Goal: Task Accomplishment & Management: Complete application form

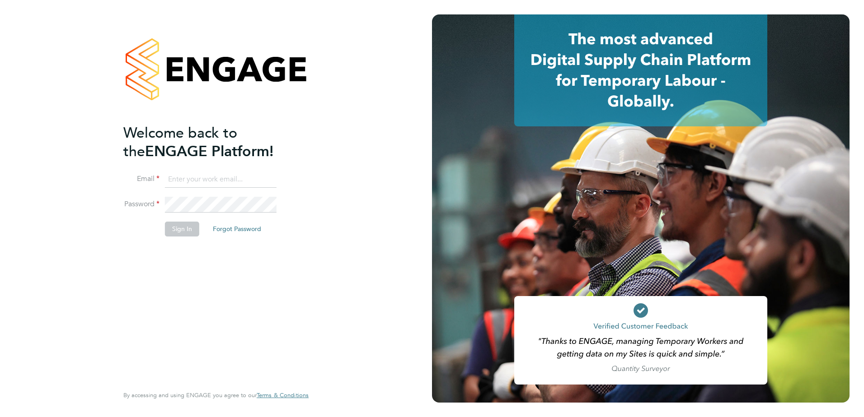
type input "[PERSON_NAME][EMAIL_ADDRESS][DOMAIN_NAME]"
click at [190, 235] on button "Sign In" at bounding box center [182, 229] width 34 height 14
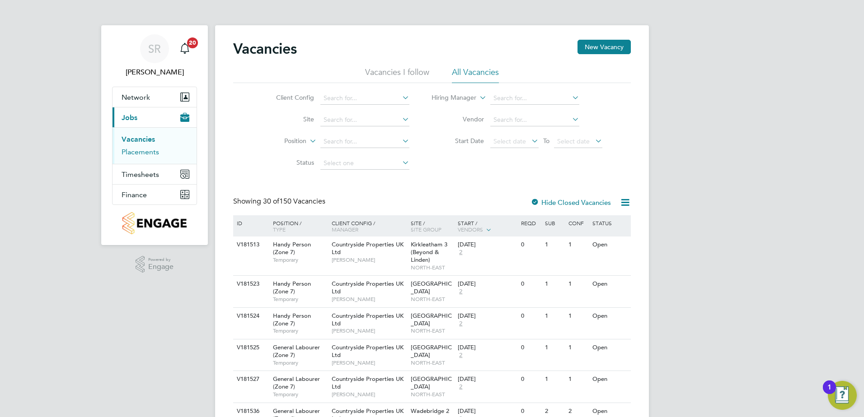
click at [147, 151] on link "Placements" at bounding box center [140, 152] width 37 height 9
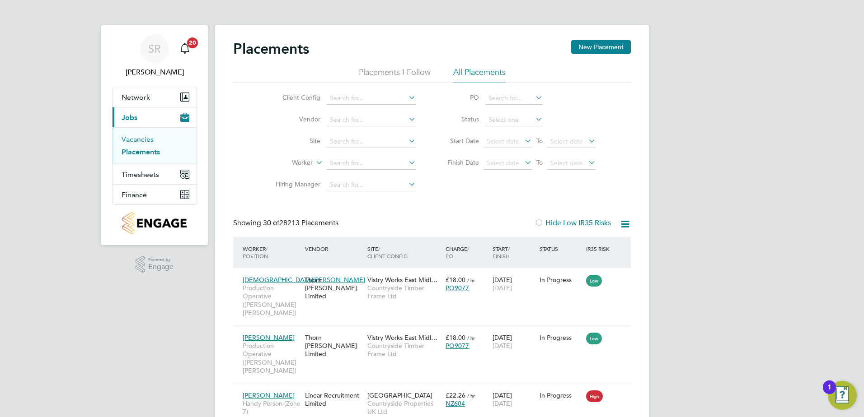
click at [144, 139] on link "Vacancies" at bounding box center [138, 139] width 32 height 9
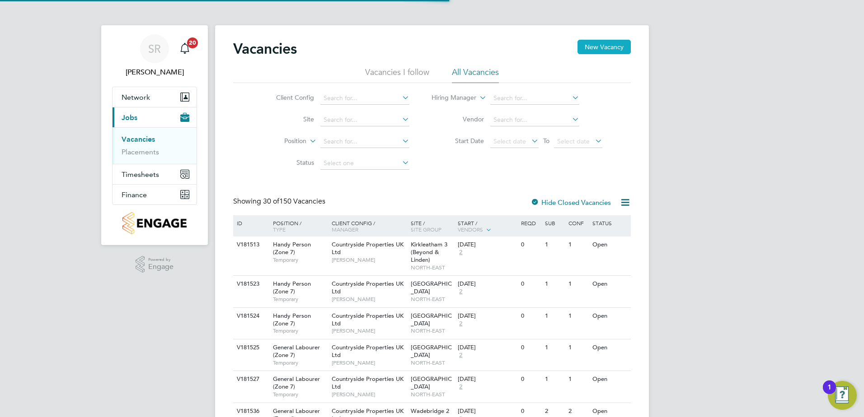
click at [599, 47] on button "New Vacancy" at bounding box center [603, 47] width 53 height 14
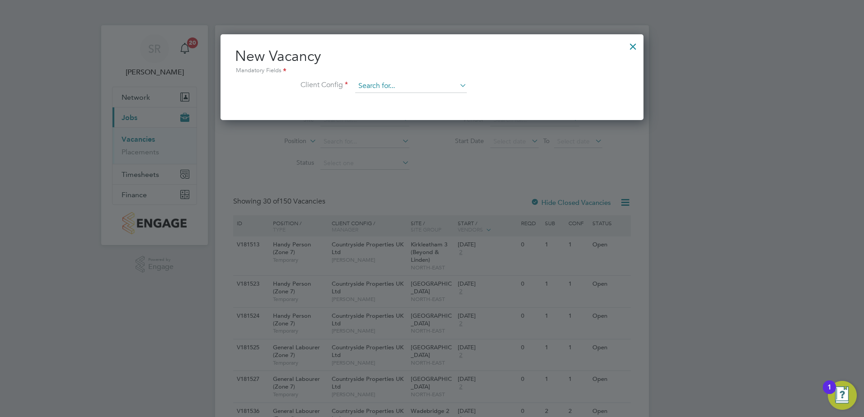
click at [363, 89] on input at bounding box center [411, 87] width 112 height 14
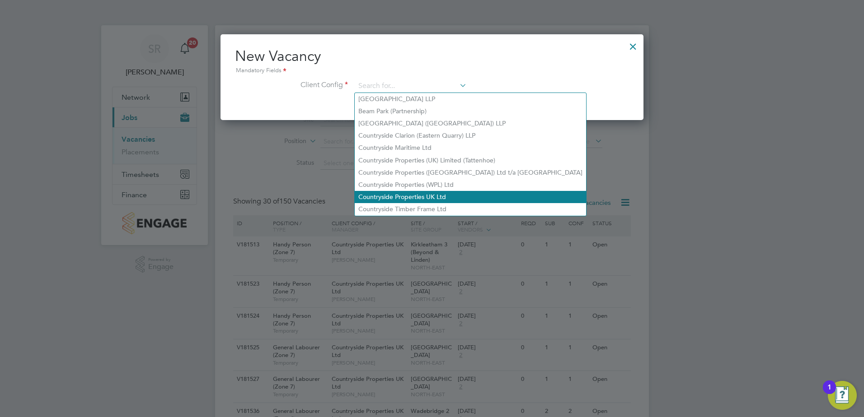
click at [401, 193] on li "Countryside Properties UK Ltd" at bounding box center [470, 197] width 231 height 12
type input "Countryside Properties UK Ltd"
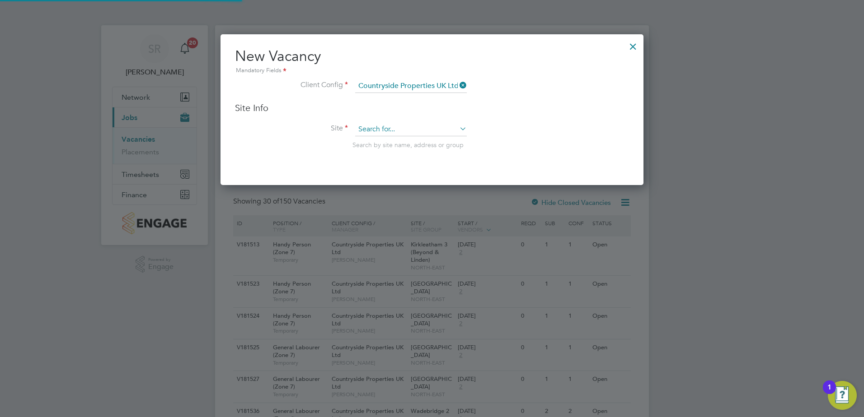
click at [379, 132] on input at bounding box center [411, 130] width 112 height 14
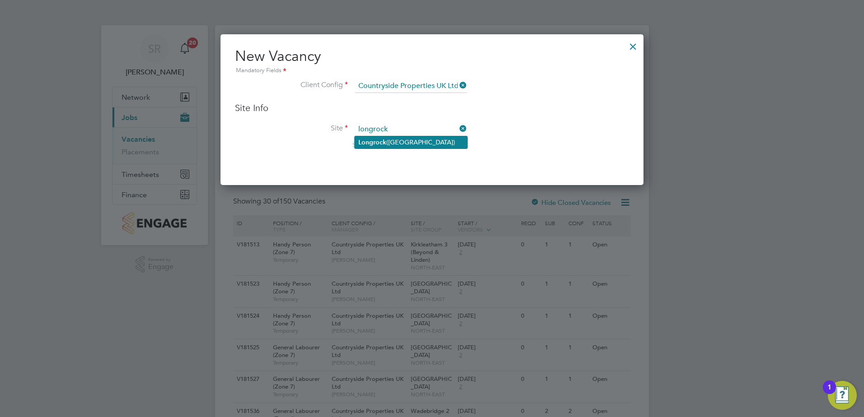
click at [381, 140] on b "Longrock" at bounding box center [372, 143] width 28 height 8
type input "Longrock ([GEOGRAPHIC_DATA])"
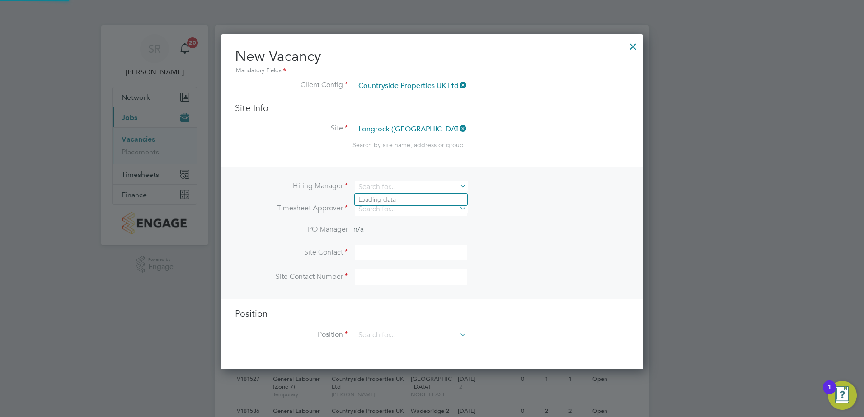
drag, startPoint x: 407, startPoint y: 183, endPoint x: 323, endPoint y: 183, distance: 84.0
click at [323, 183] on li "Hiring Manager" at bounding box center [432, 192] width 394 height 22
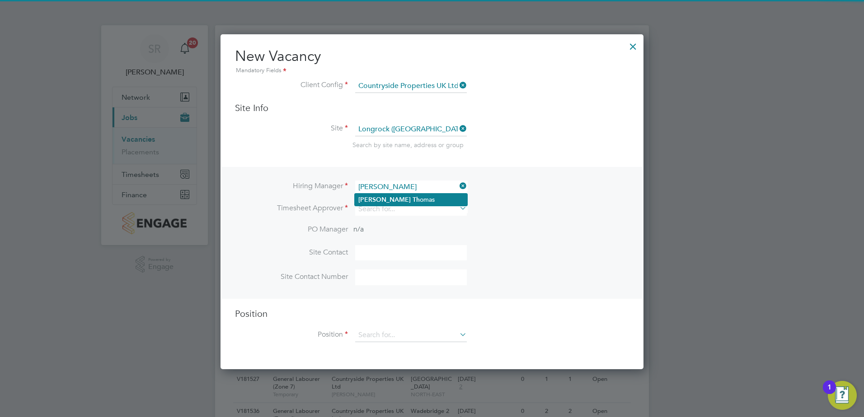
click at [390, 198] on li "[PERSON_NAME] omas" at bounding box center [411, 200] width 112 height 12
type input "[PERSON_NAME]"
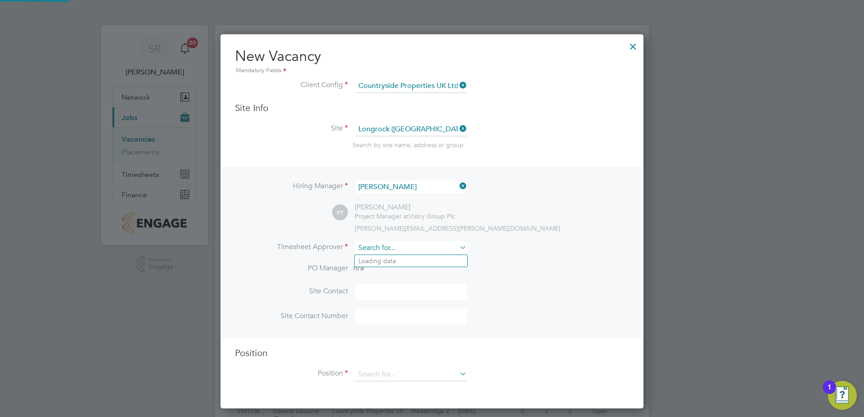
click at [382, 248] on input at bounding box center [411, 248] width 112 height 13
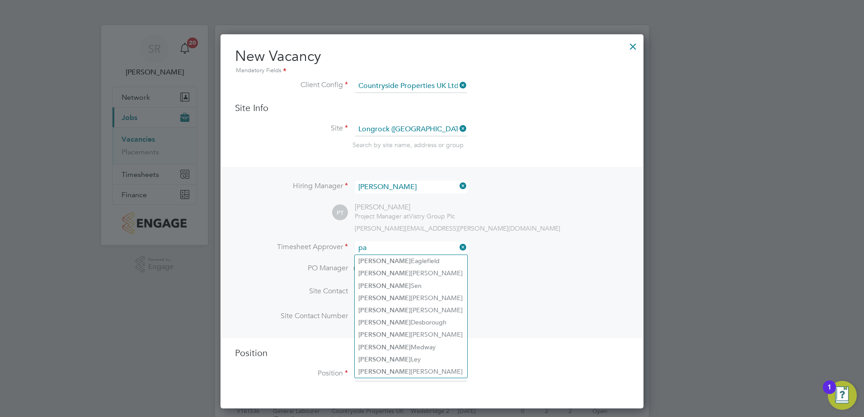
type input "p"
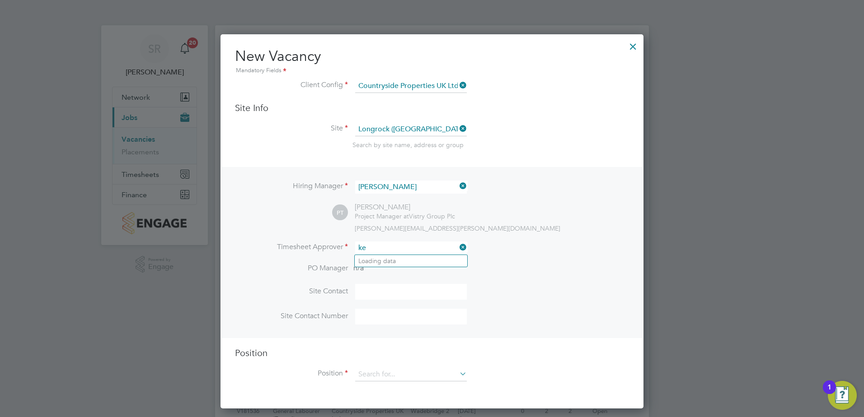
type input "k"
type input "[PERSON_NAME]"
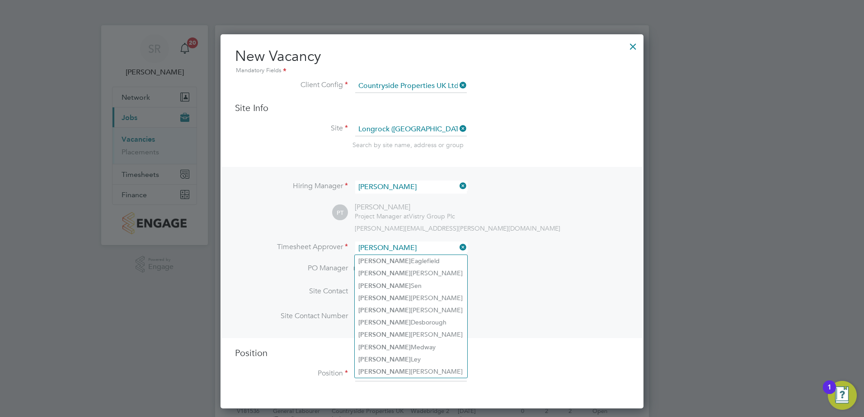
drag, startPoint x: 384, startPoint y: 248, endPoint x: 338, endPoint y: 246, distance: 46.1
click at [338, 246] on li "Timesheet Approver [PERSON_NAME]" at bounding box center [432, 253] width 394 height 22
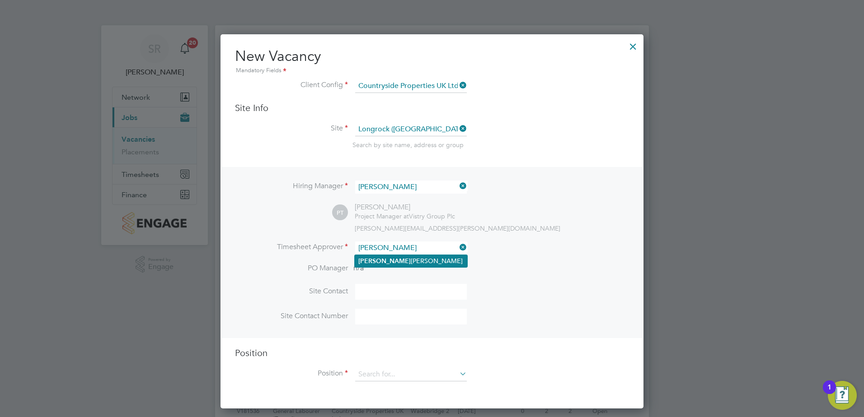
click at [391, 258] on li "[PERSON_NAME]" at bounding box center [411, 261] width 112 height 12
type input "[PERSON_NAME]"
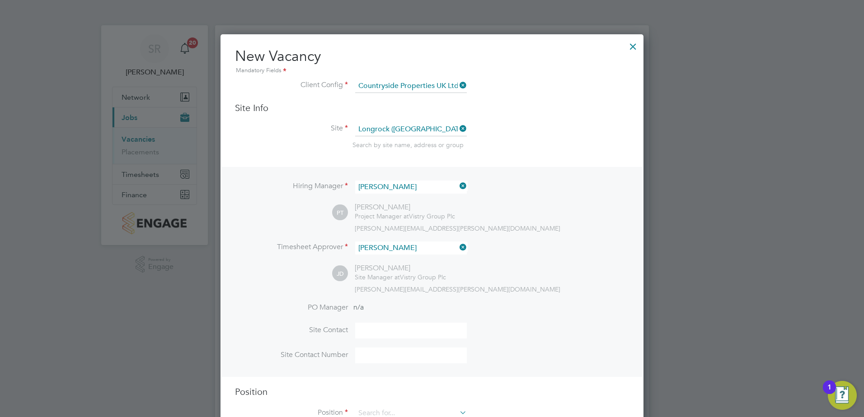
click at [379, 327] on input at bounding box center [411, 331] width 112 height 16
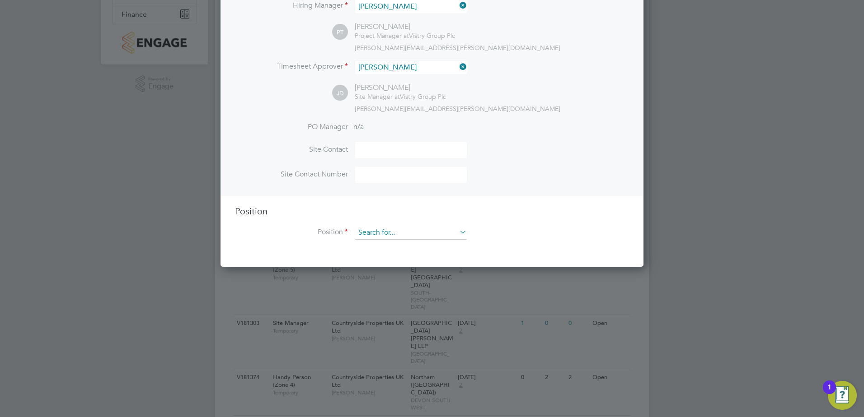
click at [371, 239] on input at bounding box center [411, 233] width 112 height 14
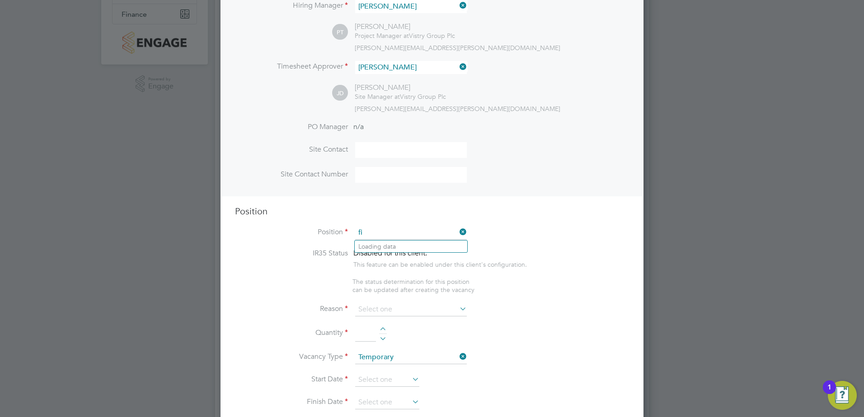
type input "f"
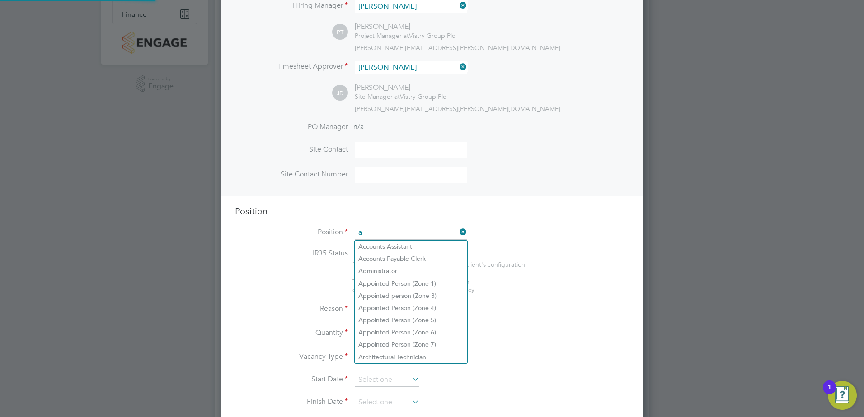
scroll to position [1298, 423]
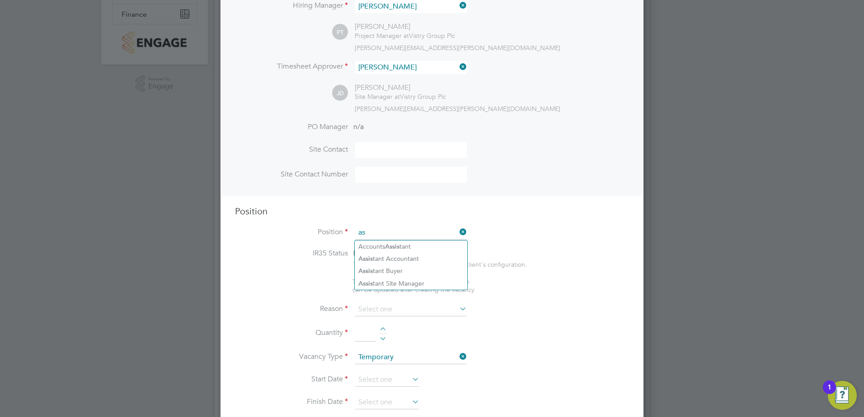
type input "a"
type input "zone 4"
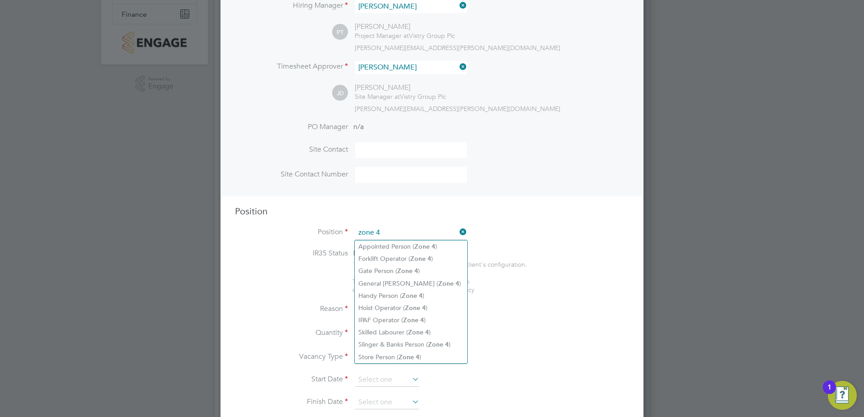
drag, startPoint x: 385, startPoint y: 233, endPoint x: 360, endPoint y: 234, distance: 25.3
click at [360, 234] on input "zone 4" at bounding box center [411, 233] width 112 height 14
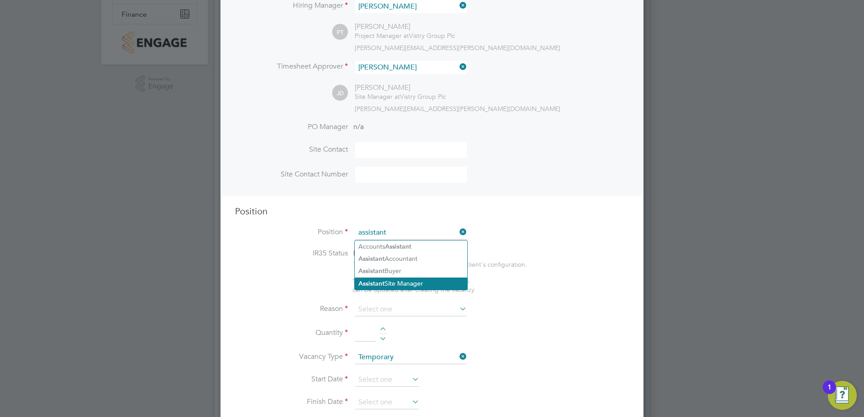
click at [415, 281] on li "Assistant Site Manager" at bounding box center [411, 284] width 112 height 12
type input "Assistant Site Manager"
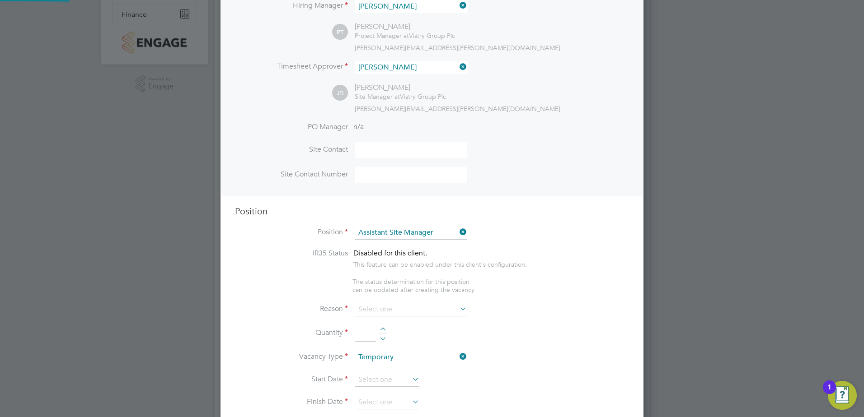
type textarea "• Loremipsum dol sitamet cons adi elitseddoeiu temp incid utlab etdolor ma aliq…"
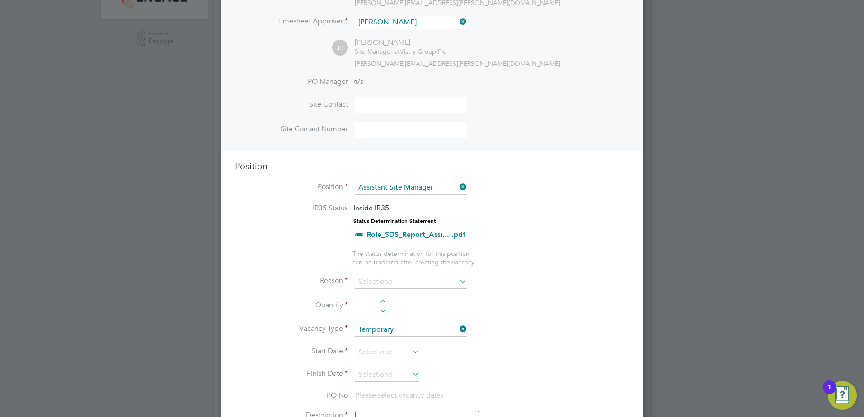
scroll to position [271, 0]
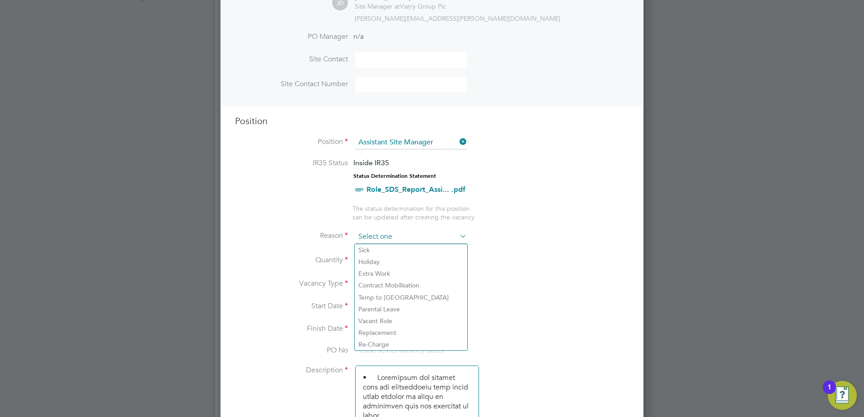
click at [375, 240] on input at bounding box center [411, 237] width 112 height 14
click at [378, 270] on li "Extra Work" at bounding box center [411, 274] width 112 height 12
type input "Extra Work"
click at [384, 258] on div at bounding box center [383, 258] width 8 height 6
type input "1"
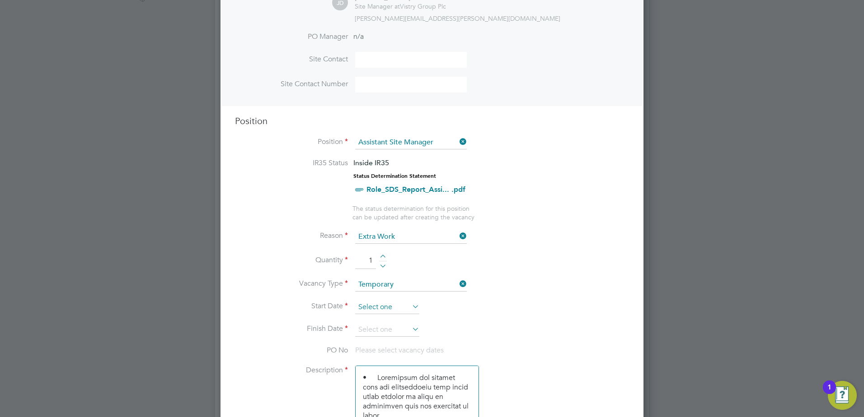
click at [372, 309] on input at bounding box center [387, 308] width 64 height 14
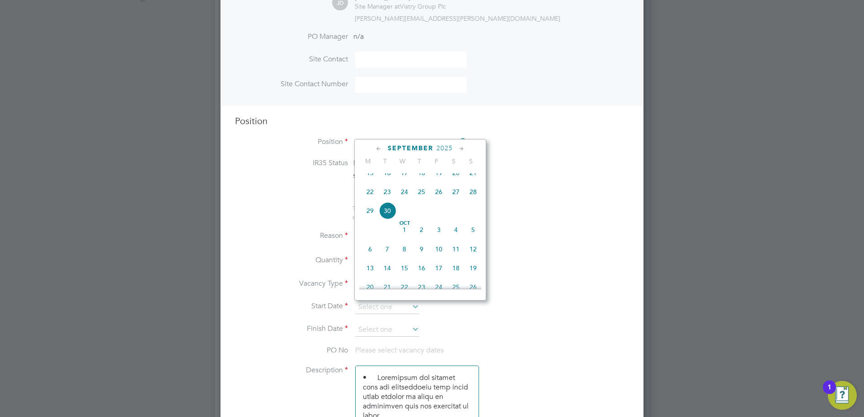
click at [400, 239] on span "[DATE]" at bounding box center [404, 229] width 17 height 17
type input "[DATE]"
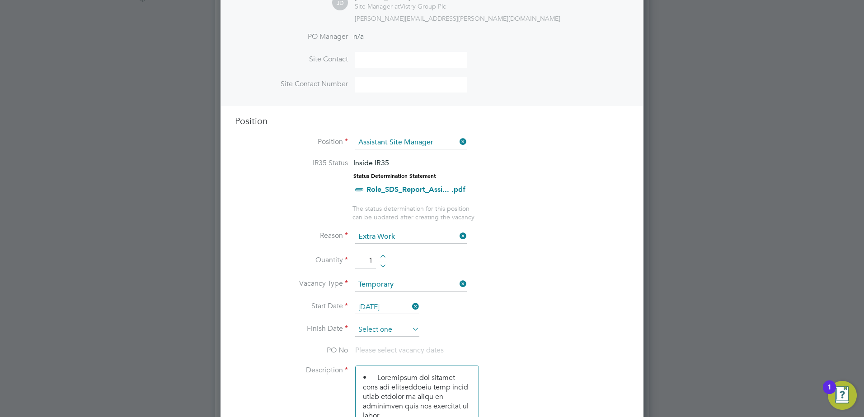
click at [381, 328] on input at bounding box center [387, 330] width 64 height 14
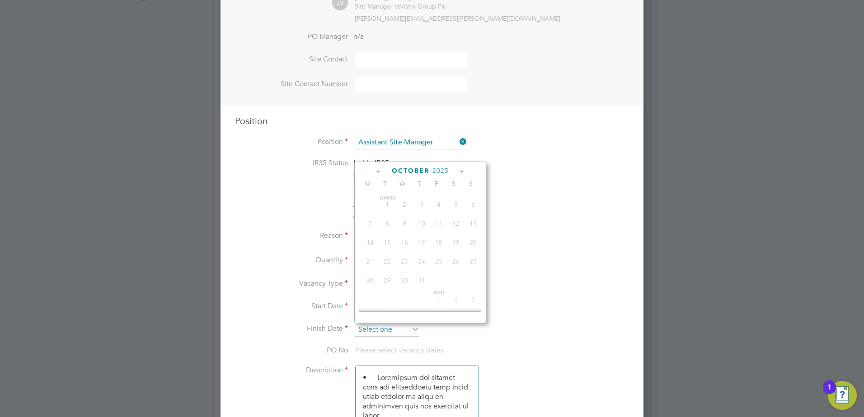
scroll to position [254, 0]
click at [463, 170] on icon at bounding box center [461, 172] width 9 height 10
click at [377, 171] on icon at bounding box center [379, 172] width 9 height 10
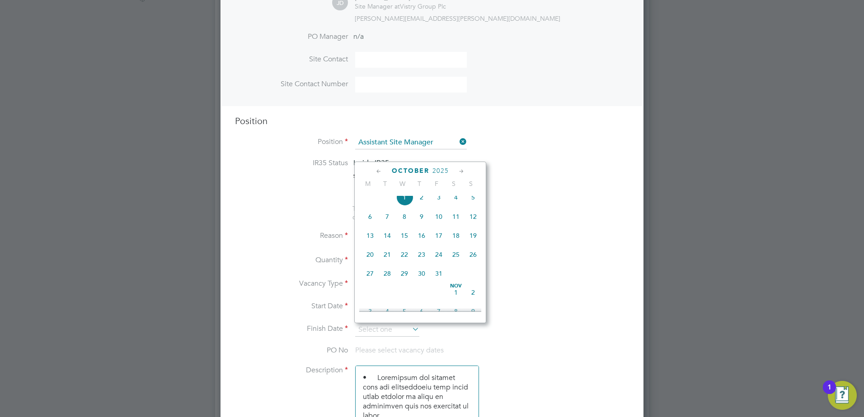
click at [462, 172] on icon at bounding box center [461, 172] width 9 height 10
click at [459, 168] on icon at bounding box center [461, 172] width 9 height 10
click at [437, 240] on span "19" at bounding box center [438, 231] width 17 height 17
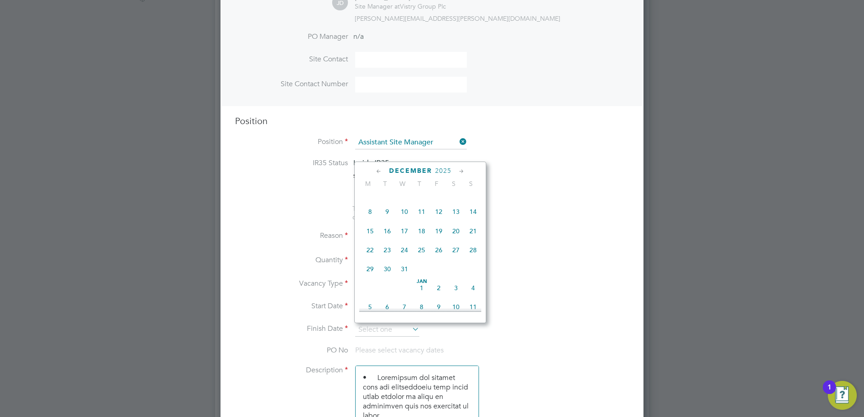
type input "[DATE]"
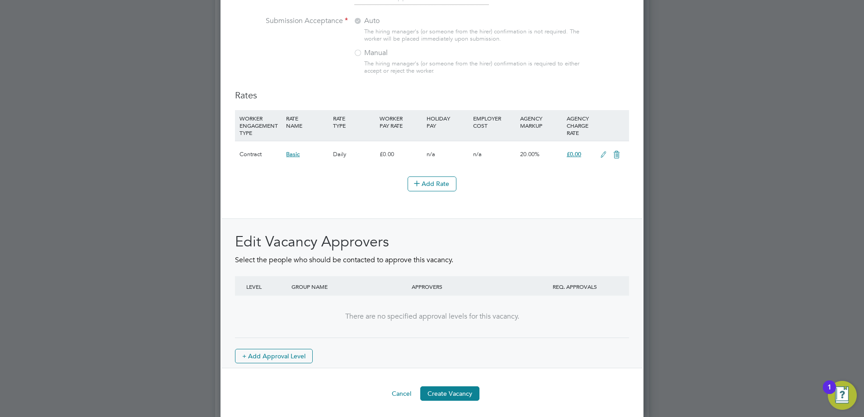
scroll to position [995, 0]
click at [453, 388] on button "Create Vacancy" at bounding box center [449, 392] width 59 height 14
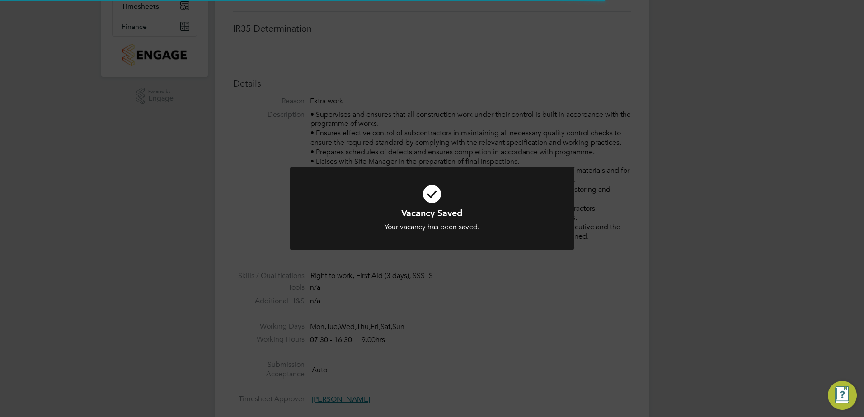
scroll to position [27, 63]
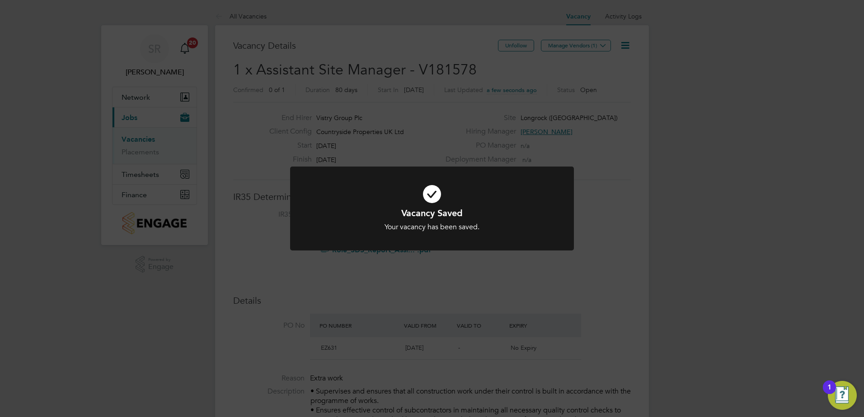
click at [576, 44] on div "Vacancy Saved Your vacancy has been saved. Cancel Okay" at bounding box center [432, 208] width 864 height 417
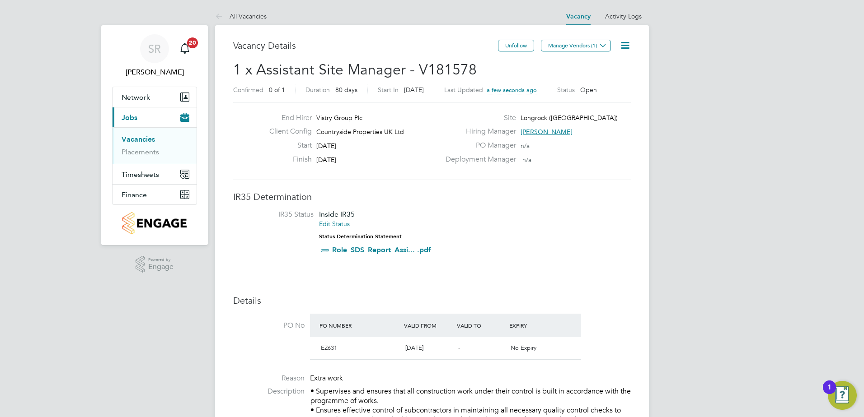
click at [576, 44] on button "Manage Vendors (1)" at bounding box center [576, 46] width 70 height 12
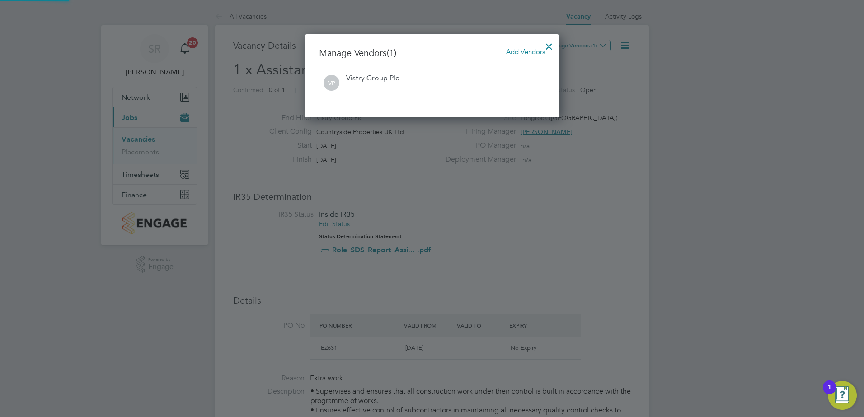
scroll to position [84, 255]
click at [511, 52] on span "Add Vendors" at bounding box center [525, 51] width 39 height 9
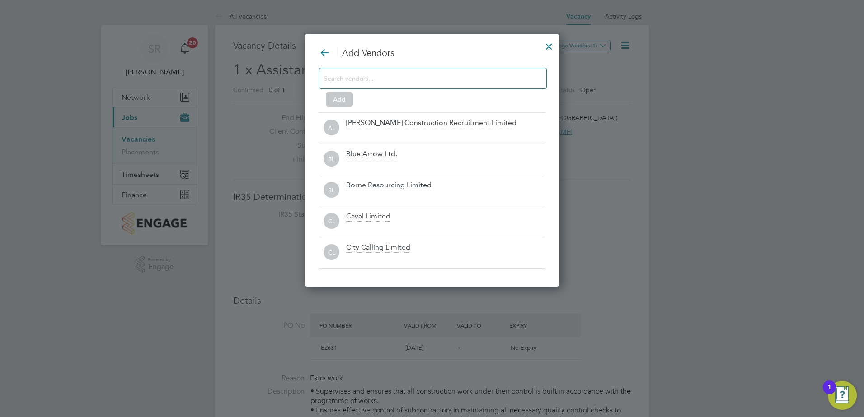
click at [450, 84] on input at bounding box center [425, 78] width 203 height 12
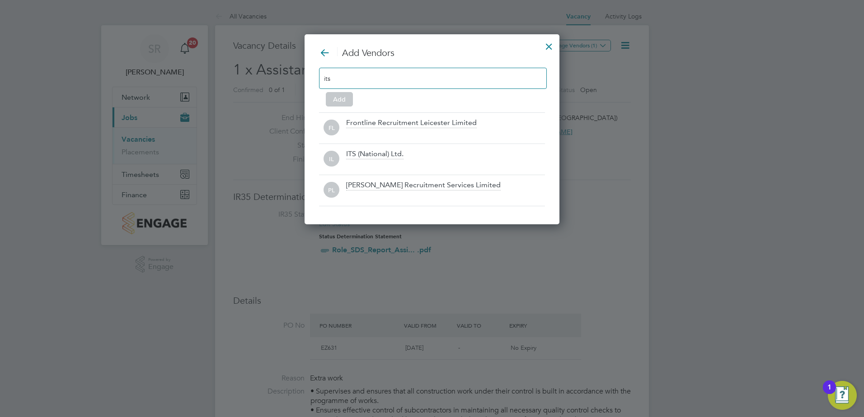
scroll to position [191, 255]
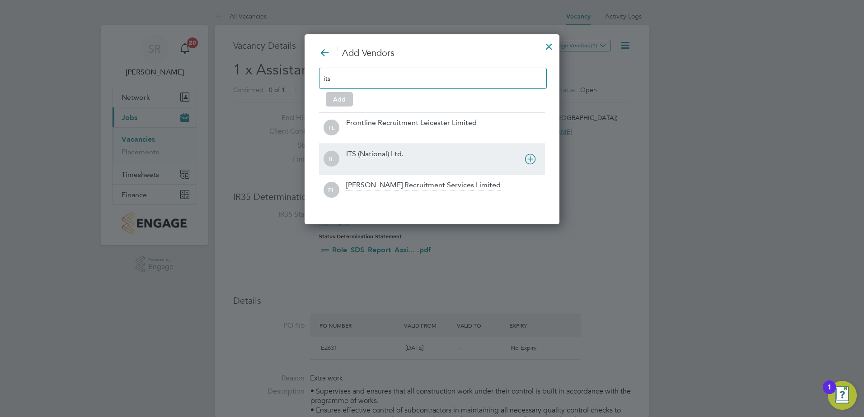
type input "its"
click at [367, 154] on div "ITS (National) Ltd." at bounding box center [374, 155] width 57 height 10
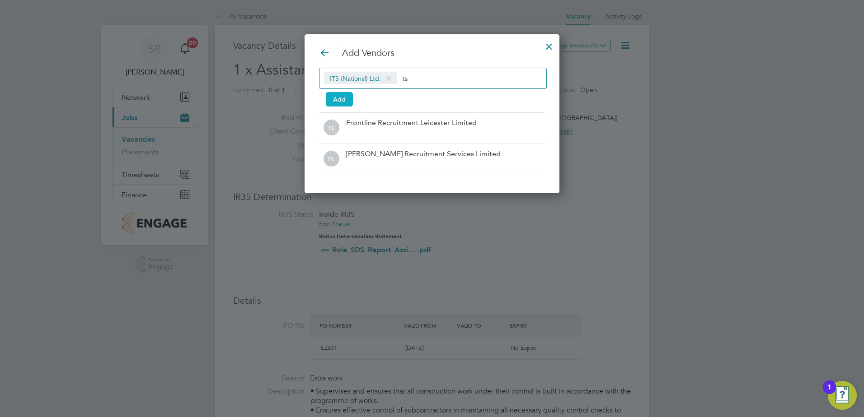
click at [340, 93] on button "Add" at bounding box center [339, 99] width 27 height 14
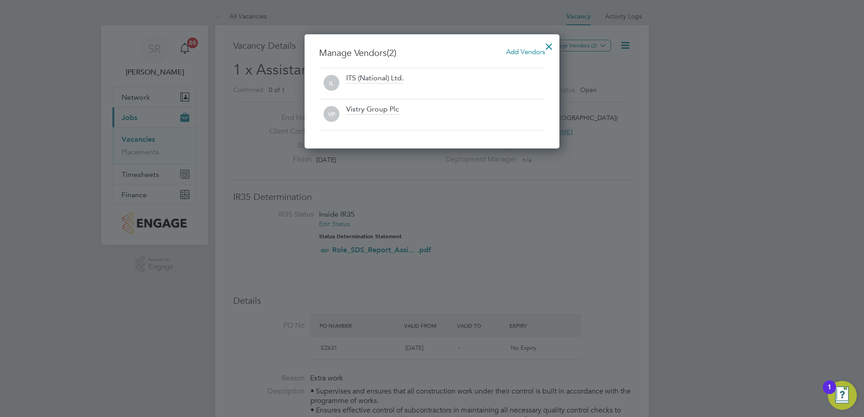
click at [548, 42] on div at bounding box center [549, 44] width 16 height 16
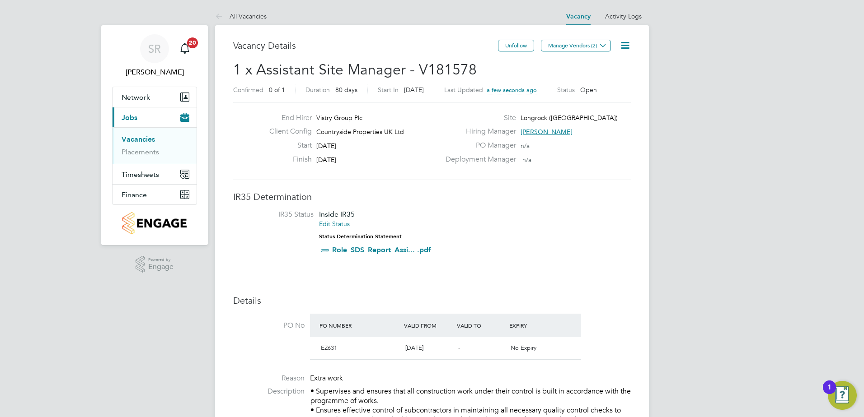
click at [140, 140] on link "Vacancies" at bounding box center [138, 139] width 33 height 9
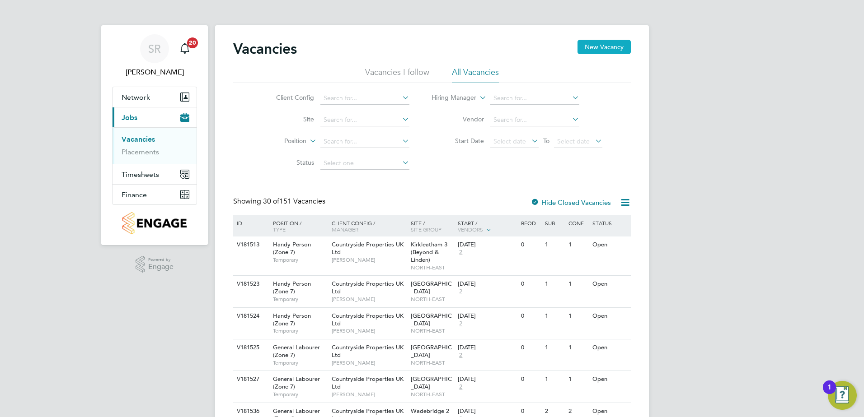
click at [589, 43] on button "New Vacancy" at bounding box center [603, 47] width 53 height 14
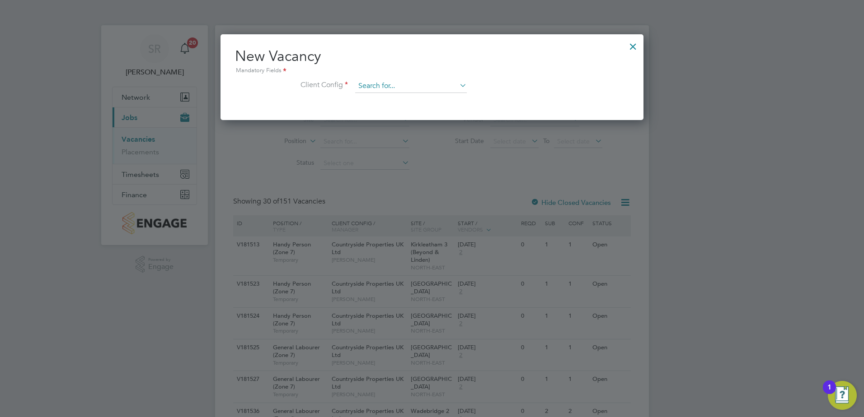
click at [389, 83] on input at bounding box center [411, 87] width 112 height 14
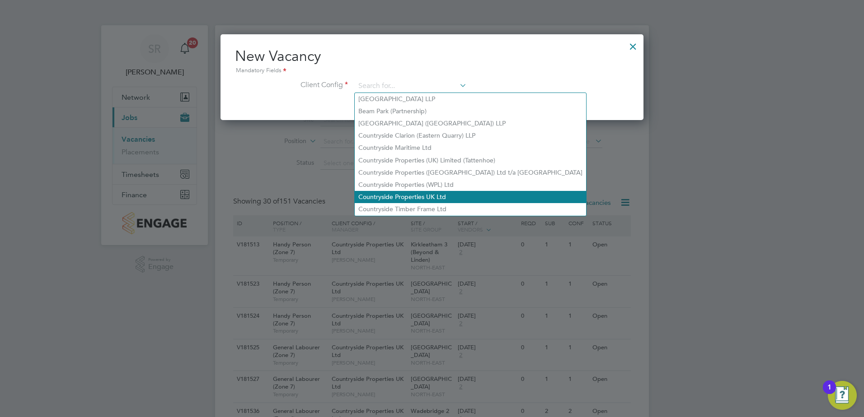
click at [412, 191] on li "Countryside Properties UK Ltd" at bounding box center [470, 197] width 231 height 12
type input "Countryside Properties UK Ltd"
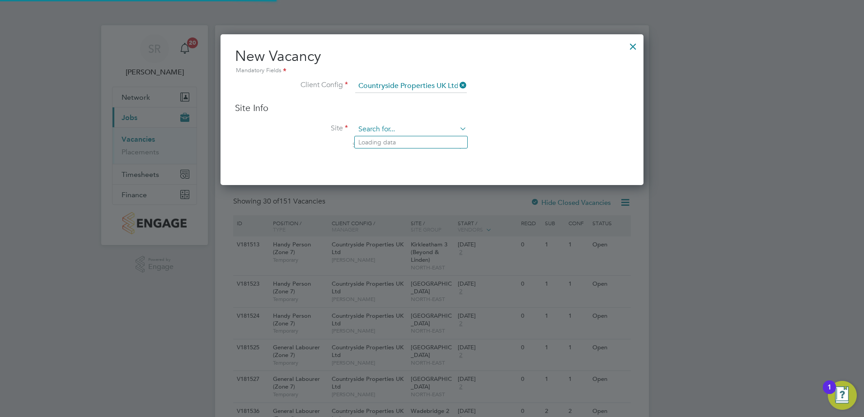
click at [387, 129] on input at bounding box center [411, 130] width 112 height 14
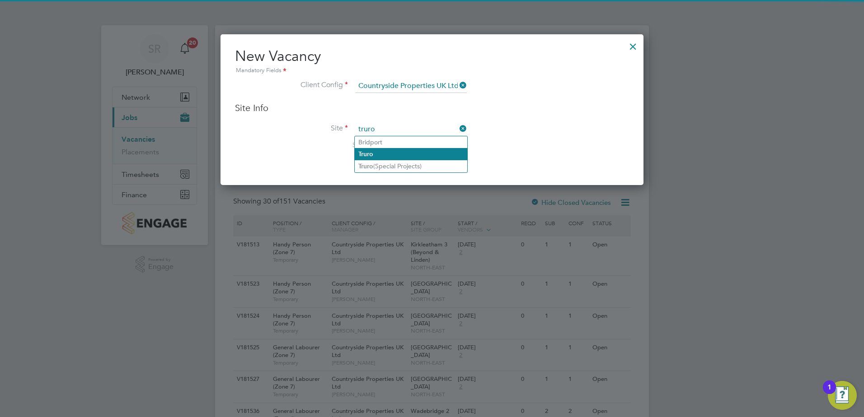
click at [394, 151] on li "Truro" at bounding box center [411, 154] width 112 height 12
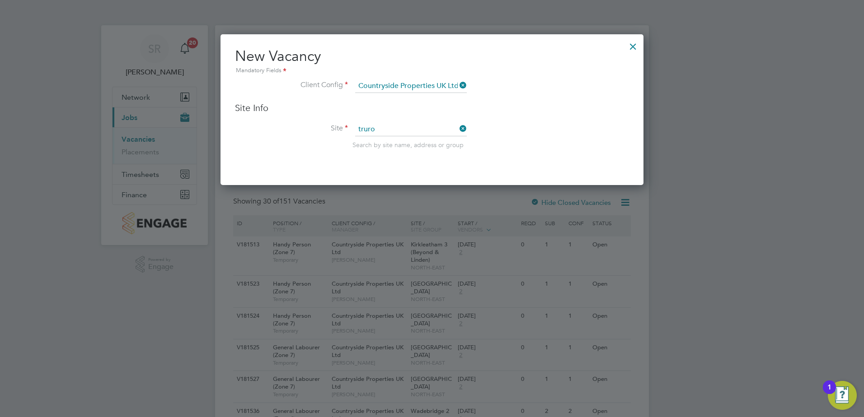
type input "Truro"
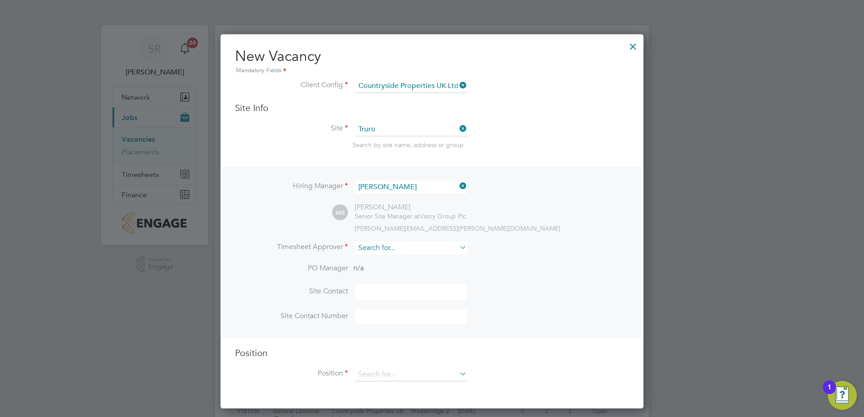
click at [395, 250] on input at bounding box center [411, 248] width 112 height 13
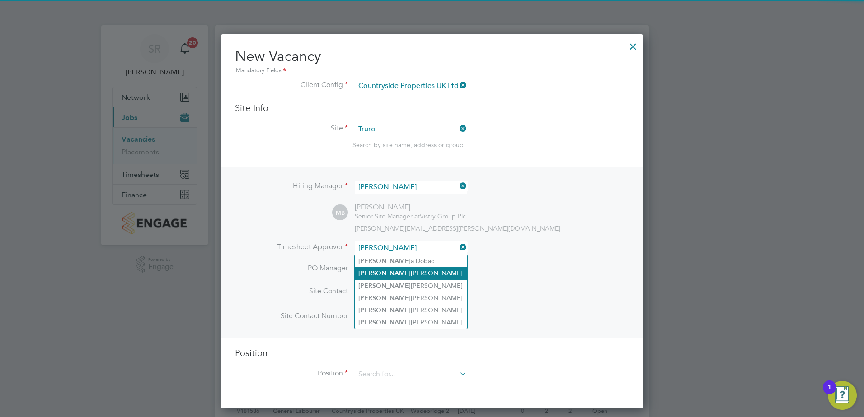
click at [401, 275] on li "[PERSON_NAME]" at bounding box center [411, 273] width 112 height 12
type input "[PERSON_NAME]"
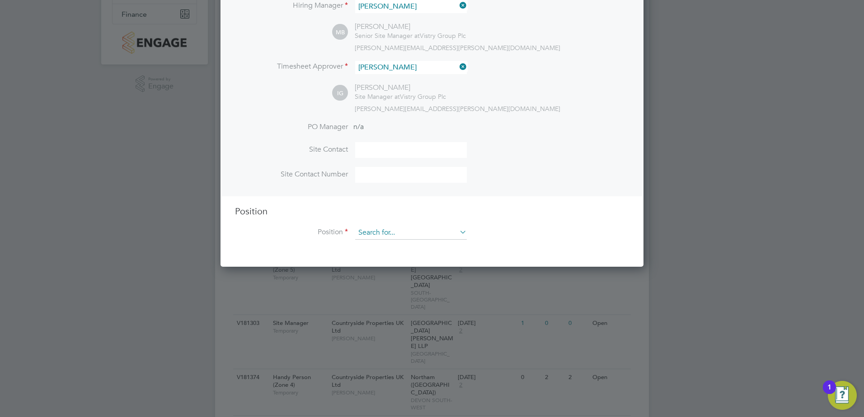
click at [375, 233] on input at bounding box center [411, 233] width 112 height 14
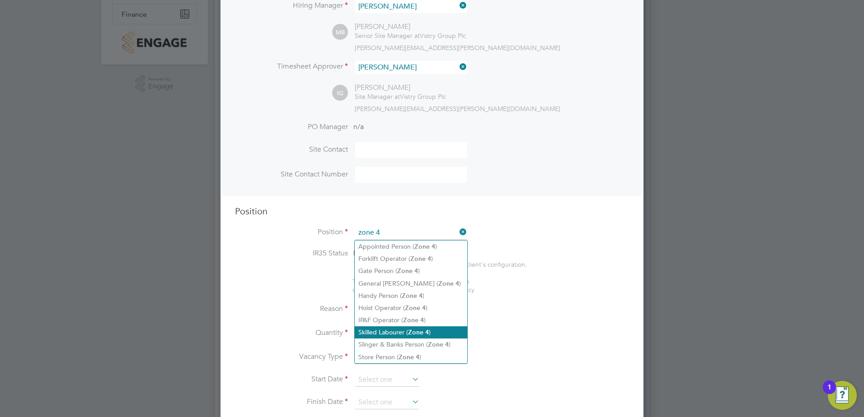
click at [423, 327] on li "Skilled Labourer ( Zone 4 )" at bounding box center [411, 333] width 112 height 12
type input "Skilled Labourer (Zone 4)"
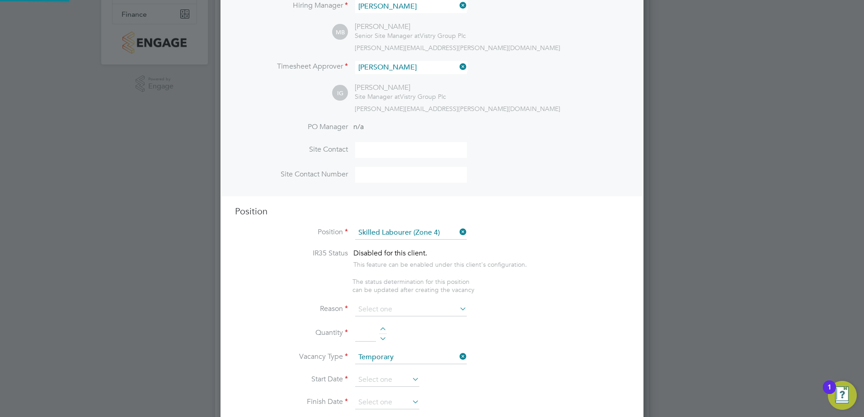
type textarea "- Clearing and preparing a job site - Loading and delivering materials - Workin…"
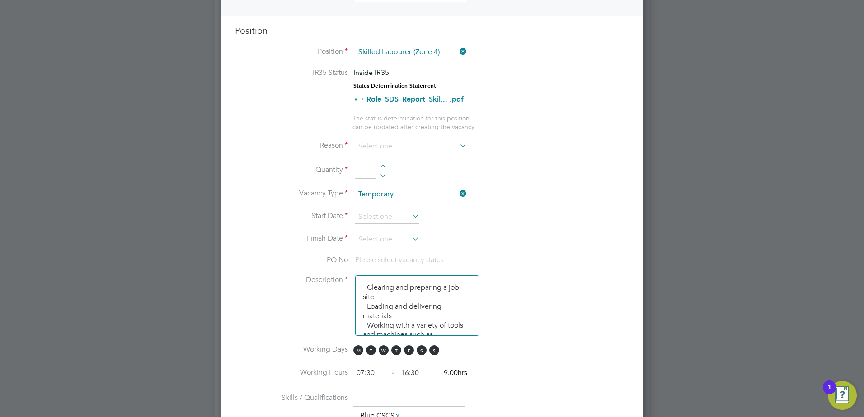
click at [383, 165] on div at bounding box center [383, 167] width 8 height 6
type input "1"
click at [380, 148] on input at bounding box center [411, 147] width 112 height 14
click at [379, 181] on li "Extra Work" at bounding box center [411, 184] width 112 height 12
type input "Extra Work"
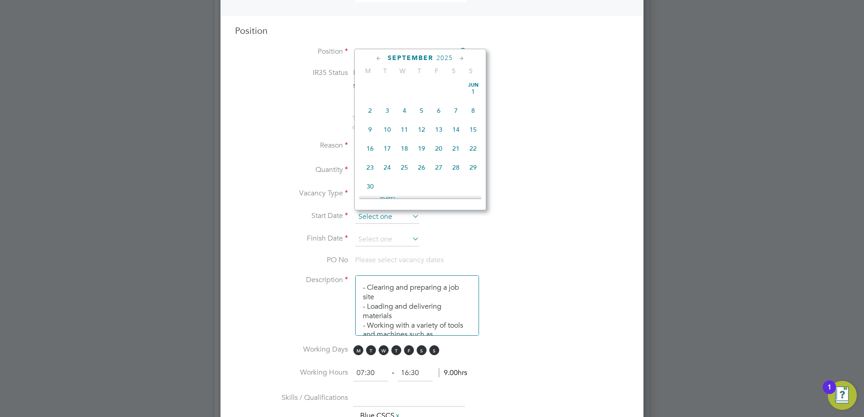
click at [370, 219] on input at bounding box center [387, 218] width 64 height 14
click at [404, 147] on span "[DATE]" at bounding box center [404, 139] width 17 height 17
type input "[DATE]"
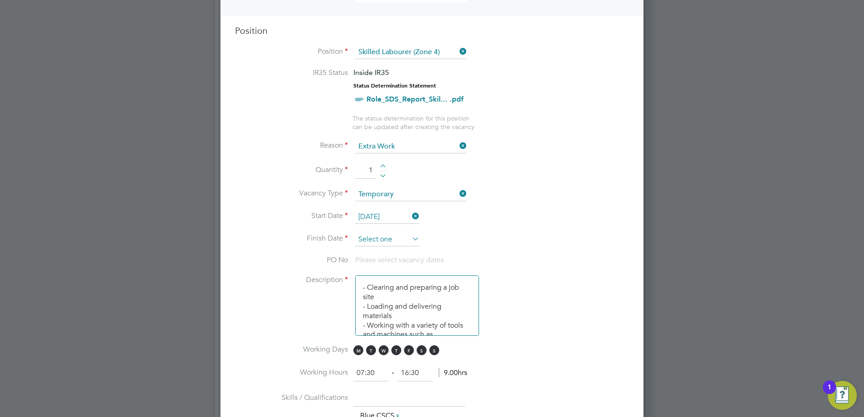
click at [381, 240] on input at bounding box center [387, 240] width 64 height 14
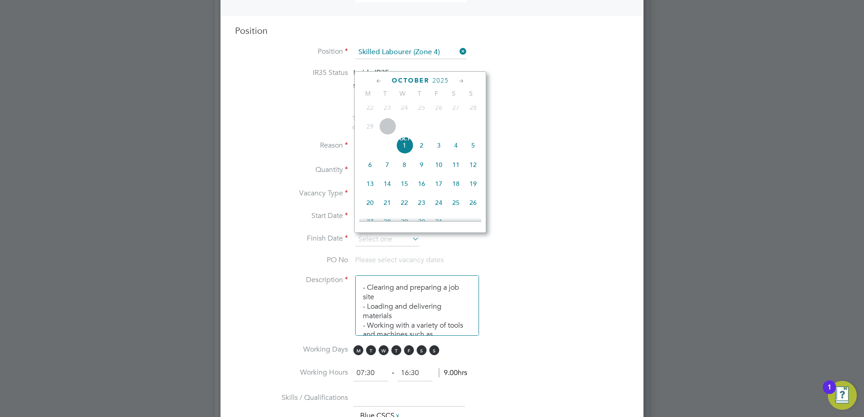
click at [463, 79] on icon at bounding box center [461, 81] width 9 height 10
click at [441, 150] on span "19" at bounding box center [438, 140] width 17 height 17
type input "[DATE]"
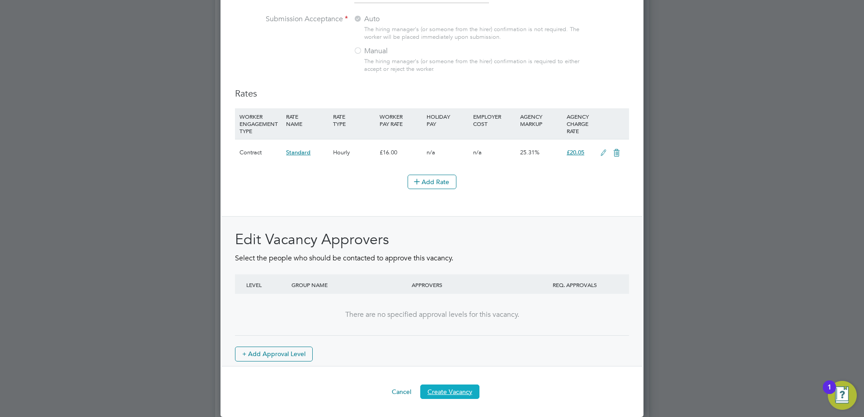
click at [454, 394] on button "Create Vacancy" at bounding box center [449, 392] width 59 height 14
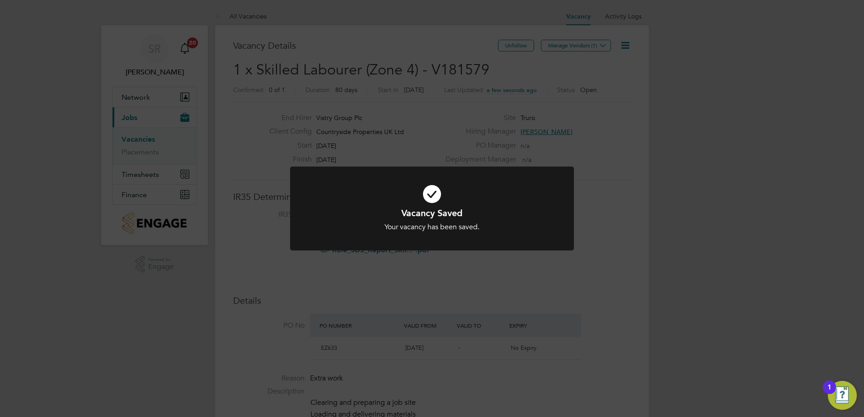
click at [570, 66] on div "Vacancy Saved Your vacancy has been saved. Cancel Okay" at bounding box center [432, 208] width 864 height 417
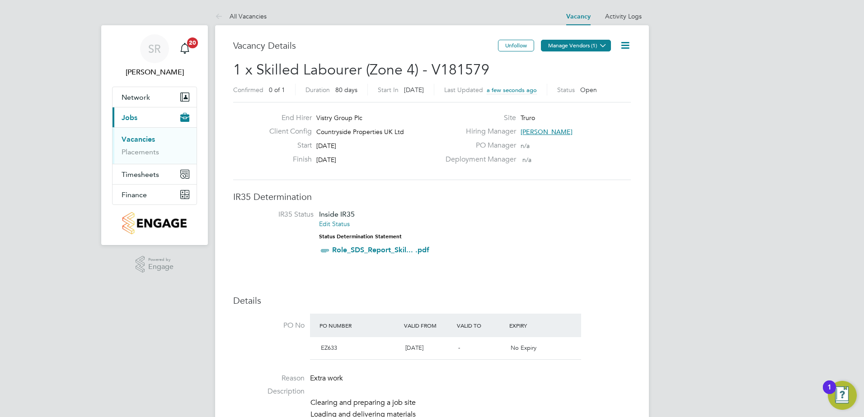
click at [573, 41] on button "Manage Vendors (1)" at bounding box center [576, 46] width 70 height 12
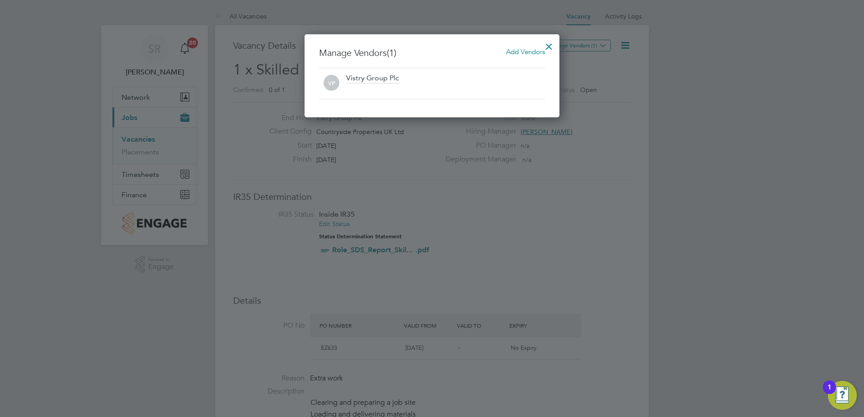
click at [524, 48] on span "Add Vendors" at bounding box center [525, 51] width 39 height 9
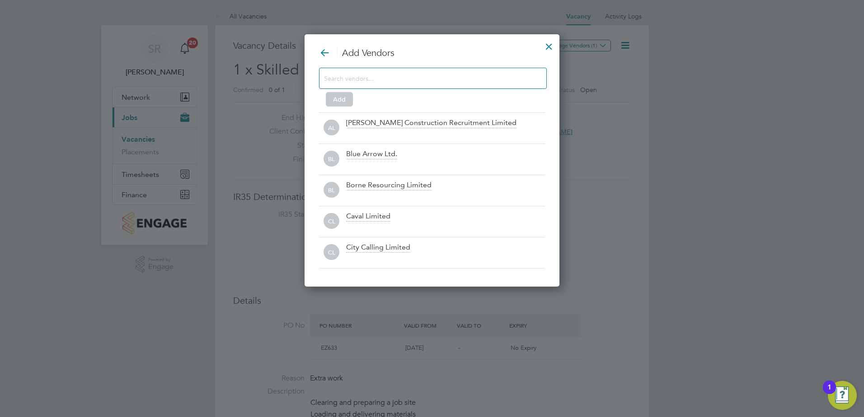
click at [438, 81] on input at bounding box center [425, 78] width 203 height 12
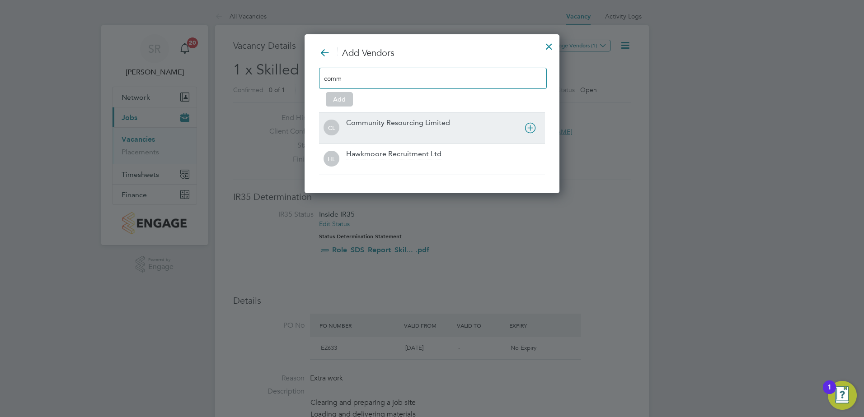
type input "comm"
click at [416, 122] on div "Community Resourcing Limited" at bounding box center [398, 123] width 104 height 10
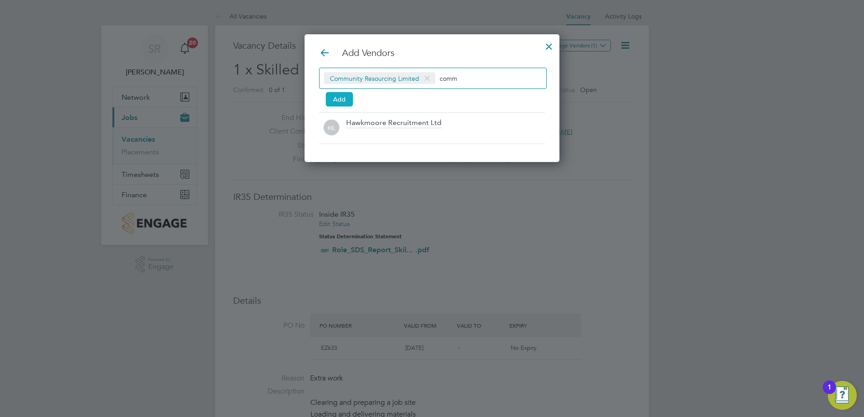
click at [349, 98] on button "Add" at bounding box center [339, 99] width 27 height 14
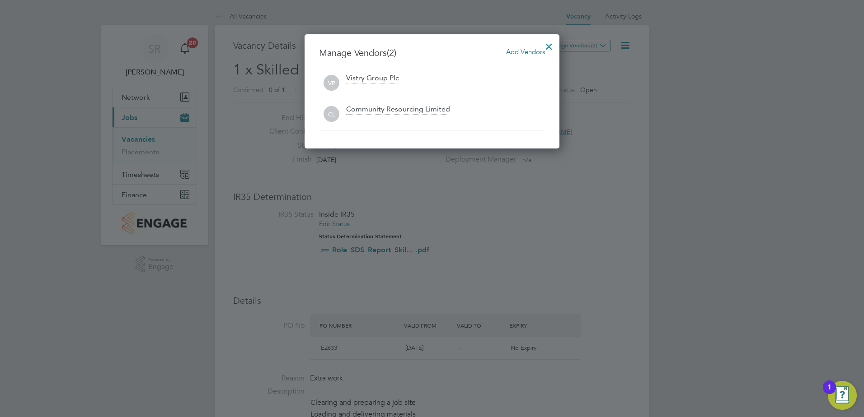
click at [547, 42] on div at bounding box center [549, 44] width 16 height 16
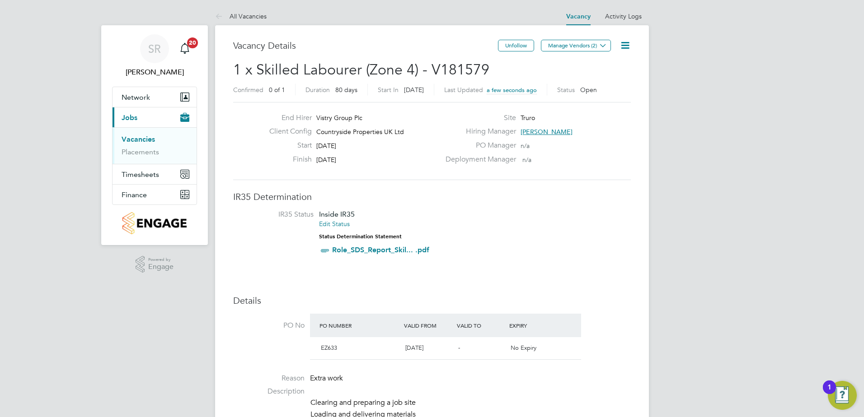
click at [145, 138] on link "Vacancies" at bounding box center [138, 139] width 33 height 9
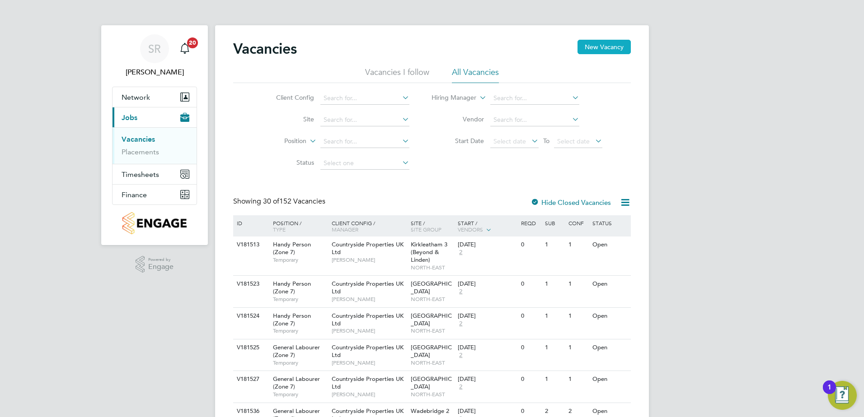
click at [595, 43] on button "New Vacancy" at bounding box center [603, 47] width 53 height 14
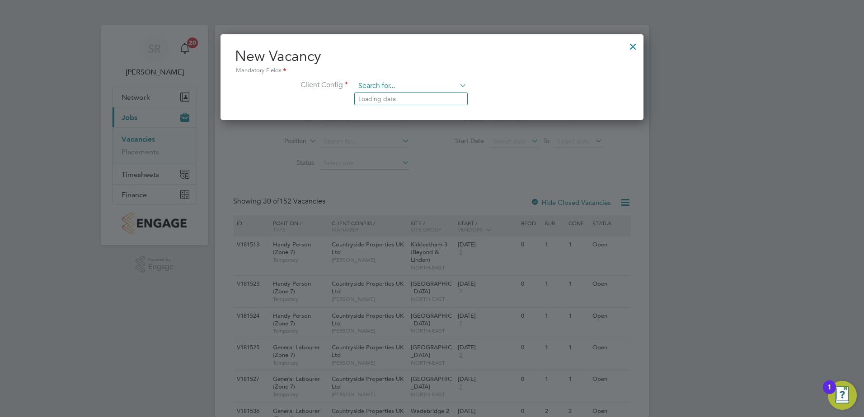
click at [362, 86] on input at bounding box center [411, 87] width 112 height 14
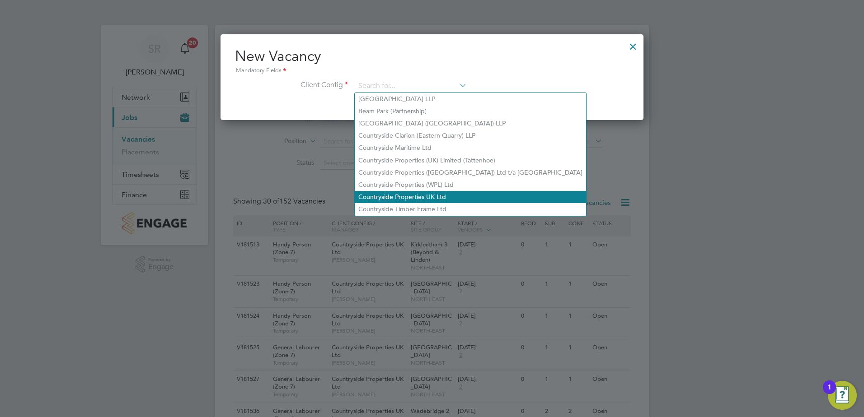
click at [407, 191] on li "Countryside Properties UK Ltd" at bounding box center [470, 197] width 231 height 12
type input "Countryside Properties UK Ltd"
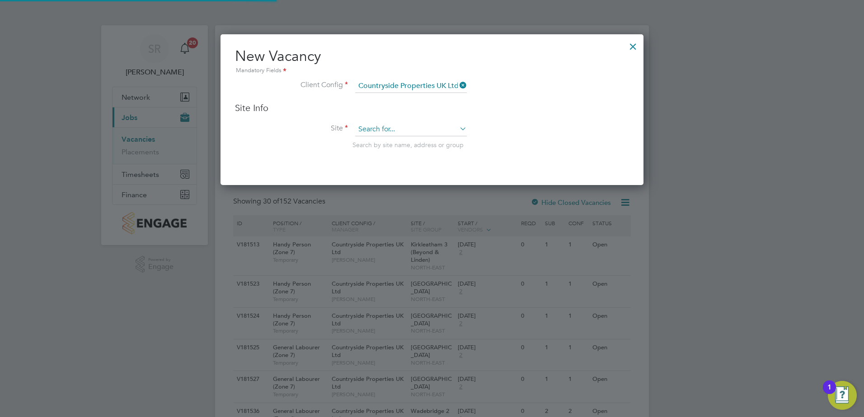
click at [375, 132] on input at bounding box center [411, 130] width 112 height 14
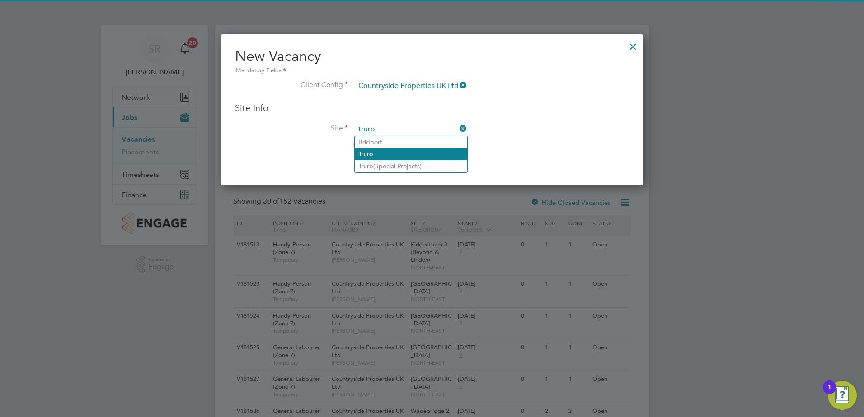
click at [395, 155] on li "Truro" at bounding box center [411, 154] width 112 height 12
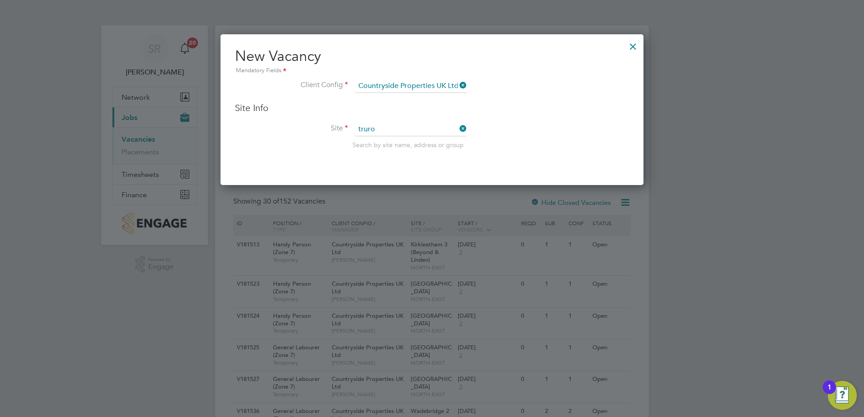
type input "Truro"
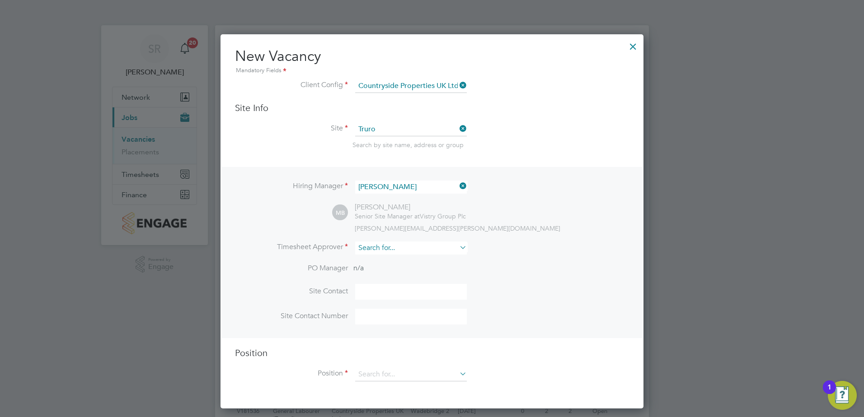
click at [393, 248] on input at bounding box center [411, 248] width 112 height 13
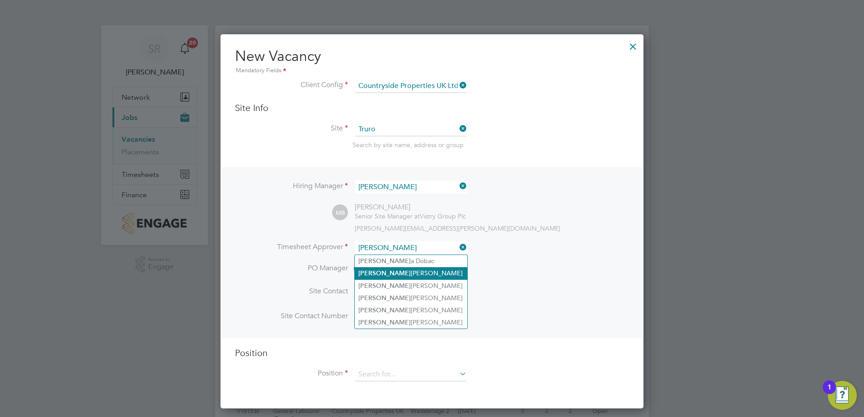
click at [387, 273] on li "[PERSON_NAME]" at bounding box center [411, 273] width 112 height 12
type input "[PERSON_NAME]"
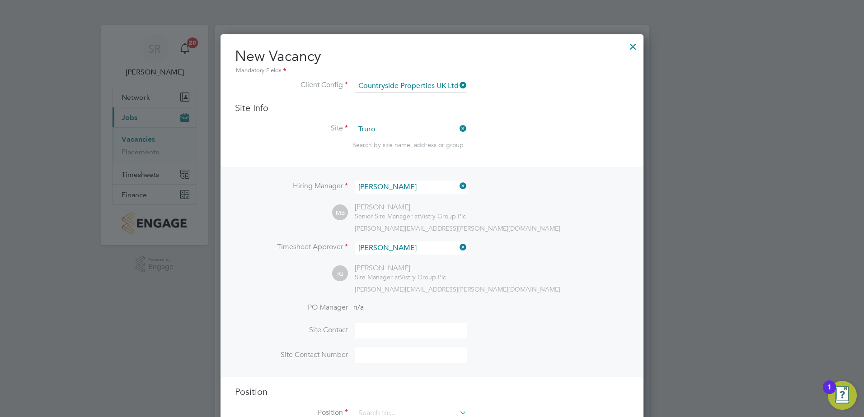
click at [384, 328] on input at bounding box center [411, 331] width 112 height 16
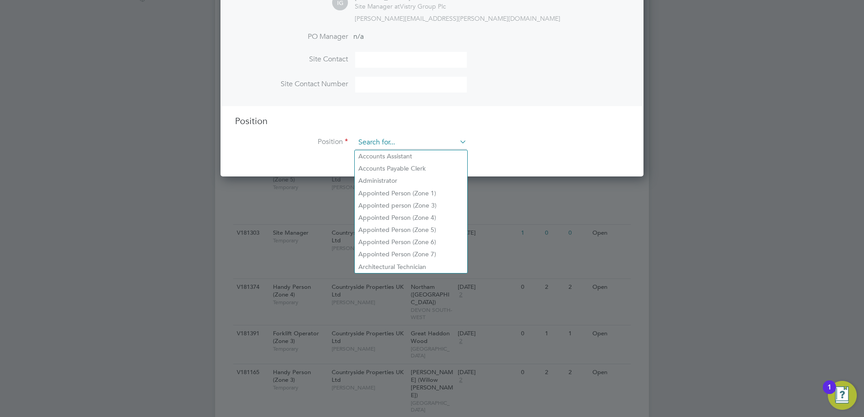
click at [370, 149] on input at bounding box center [411, 143] width 112 height 14
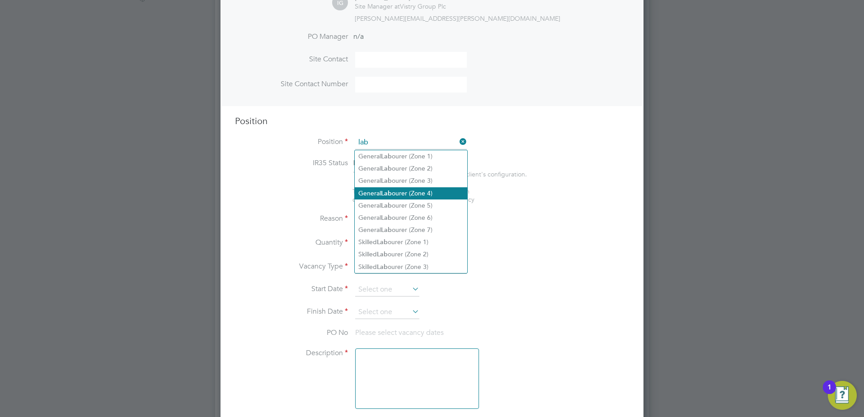
click at [387, 192] on b "Lab" at bounding box center [386, 194] width 11 height 8
type input "General Labourer (Zone 4)"
type textarea "- General site labouring duties - Supporting the trades on site - Moving materi…"
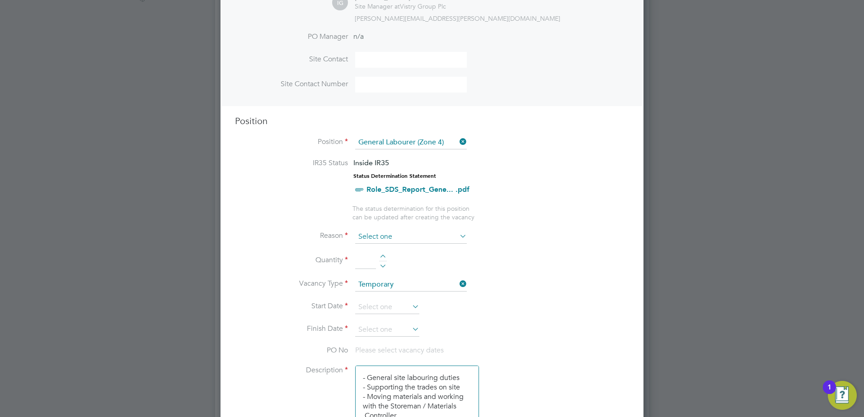
click at [370, 238] on input at bounding box center [411, 237] width 112 height 14
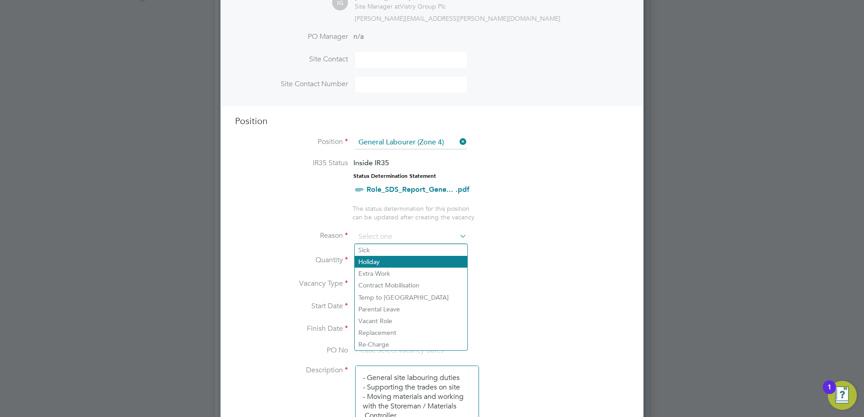
click at [377, 260] on li "Holiday" at bounding box center [411, 262] width 112 height 12
type input "Holiday"
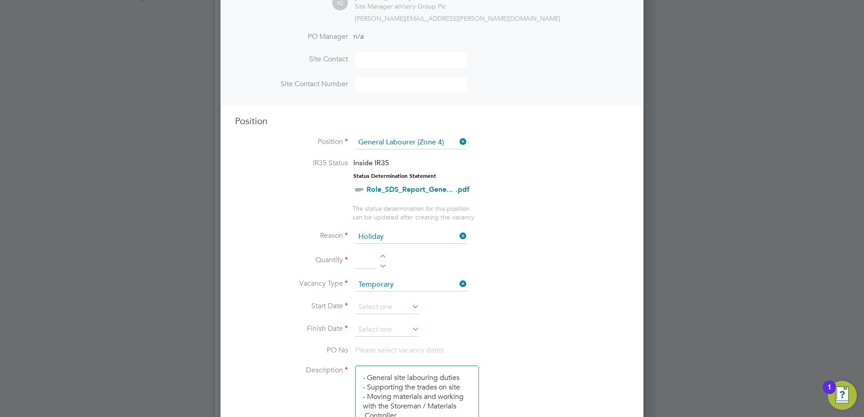
click at [383, 255] on div at bounding box center [383, 258] width 8 height 6
type input "1"
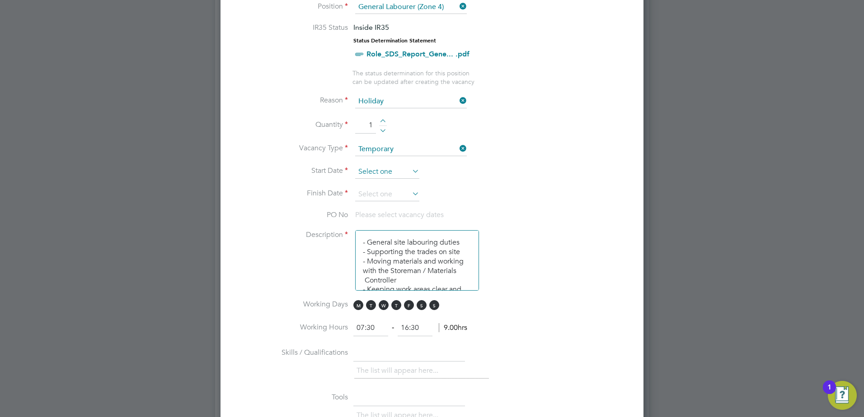
click at [380, 173] on input at bounding box center [387, 172] width 64 height 14
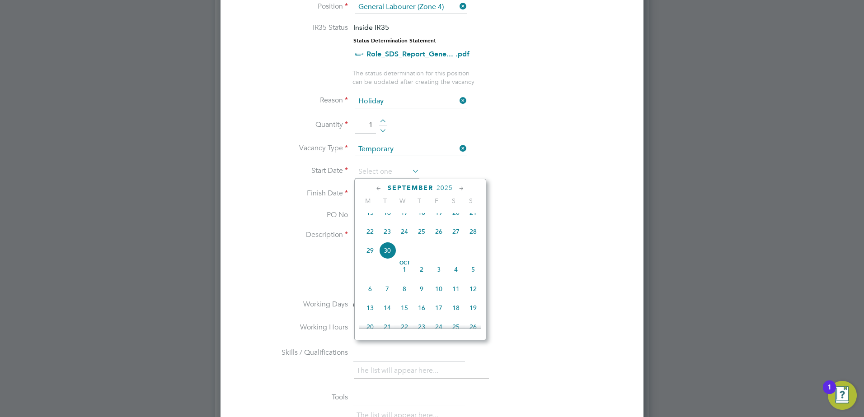
click at [391, 218] on span "16" at bounding box center [387, 212] width 17 height 17
type input "[DATE]"
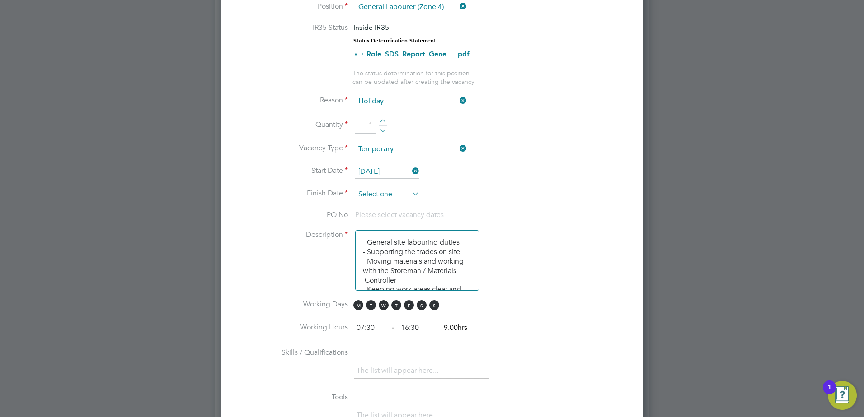
click at [374, 195] on input at bounding box center [387, 195] width 64 height 14
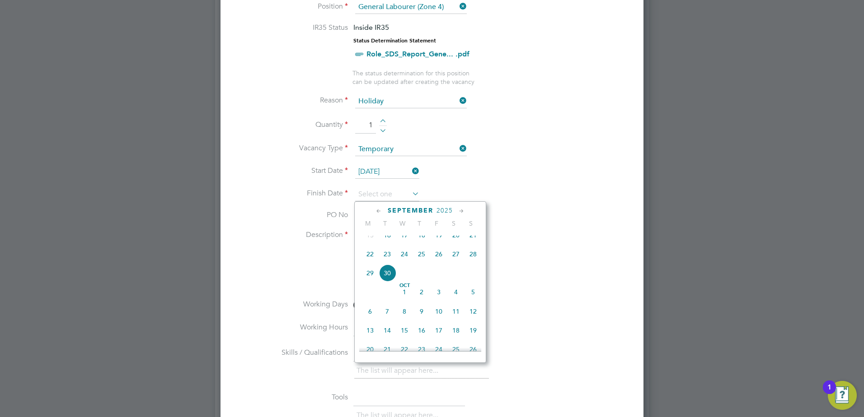
click at [388, 242] on span "16" at bounding box center [387, 235] width 17 height 17
type input "[DATE]"
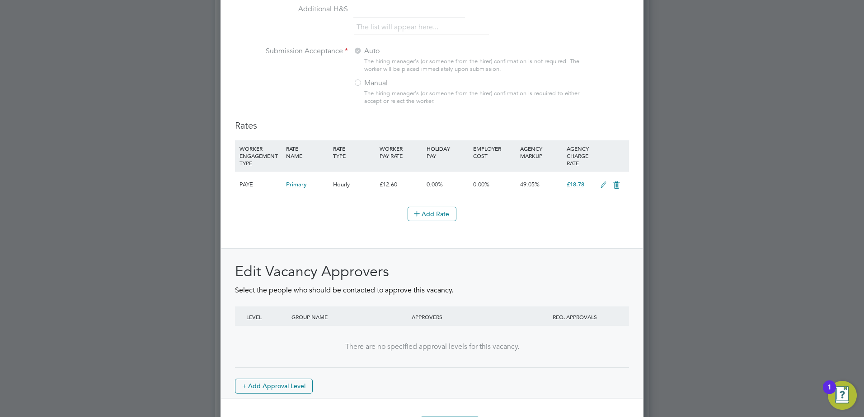
scroll to position [981, 0]
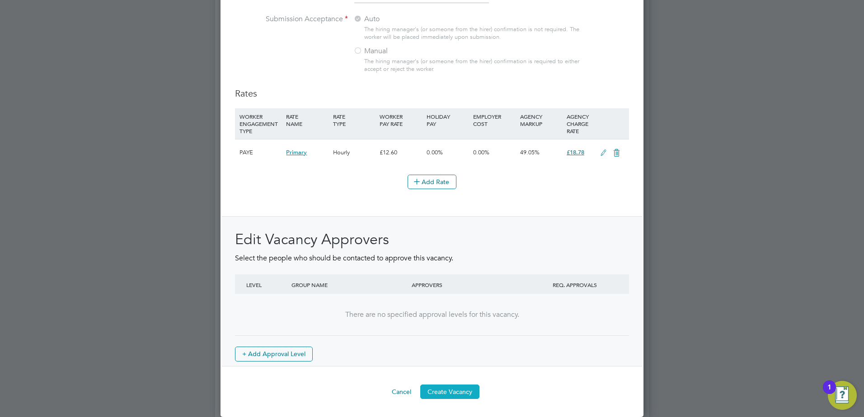
click at [453, 389] on button "Create Vacancy" at bounding box center [449, 392] width 59 height 14
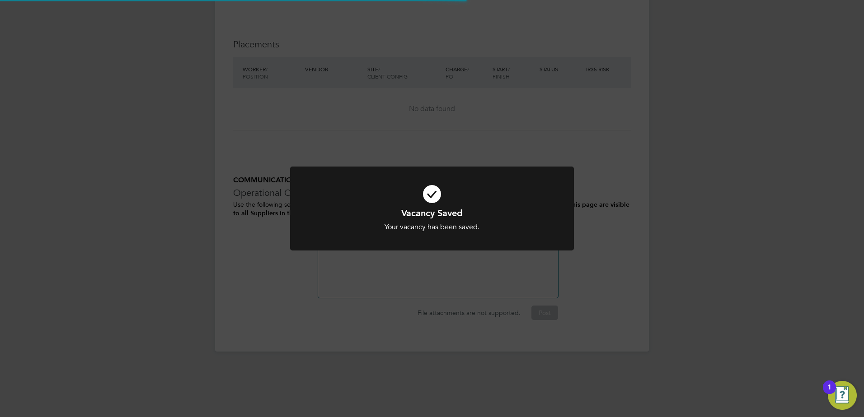
scroll to position [5, 5]
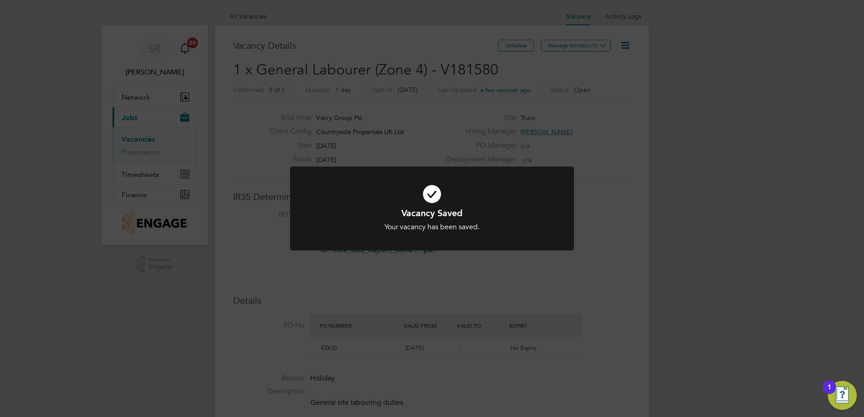
click at [559, 58] on div "Vacancy Saved Your vacancy has been saved. Cancel Okay" at bounding box center [432, 208] width 864 height 417
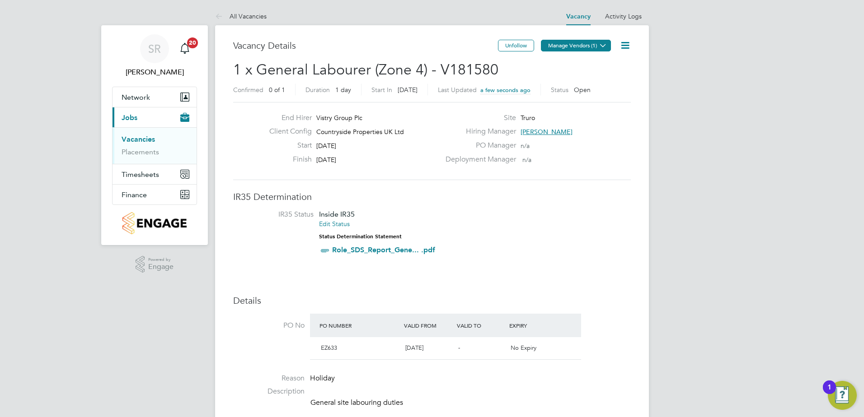
click at [569, 50] on button "Manage Vendors (1)" at bounding box center [576, 46] width 70 height 12
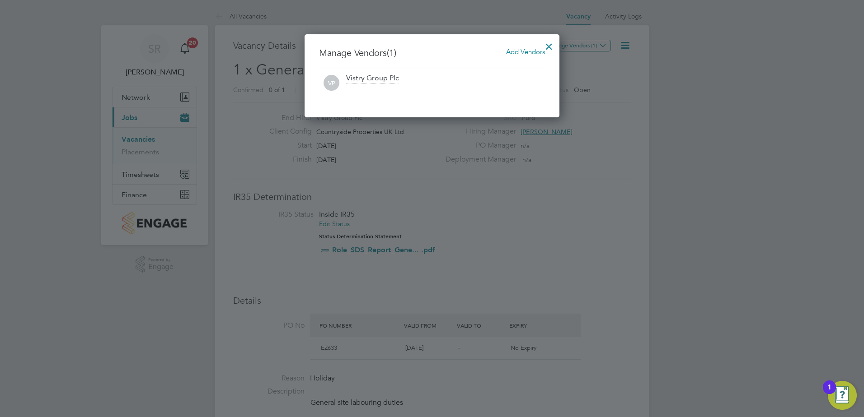
click at [516, 57] on h3 "Manage Vendors (1) Add Vendors" at bounding box center [432, 53] width 226 height 12
click at [516, 52] on span "Add Vendors" at bounding box center [525, 51] width 39 height 9
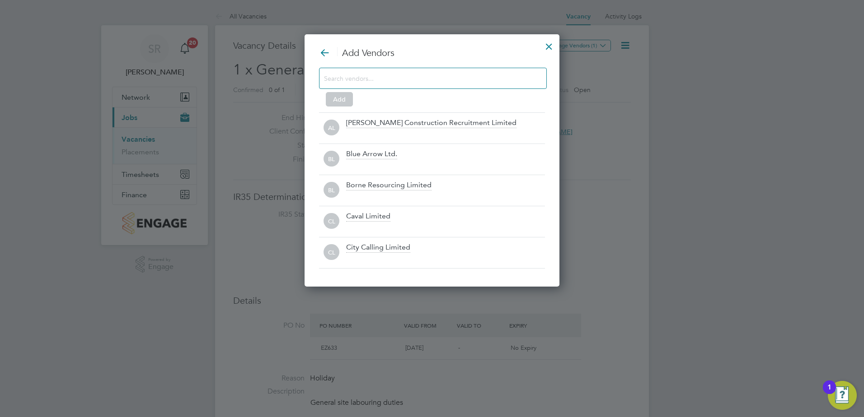
click at [444, 79] on input at bounding box center [425, 78] width 203 height 12
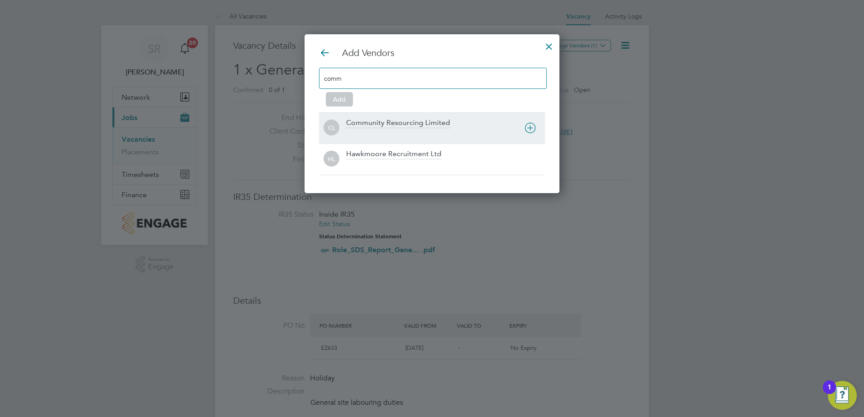
type input "comm"
click at [417, 124] on div "Community Resourcing Limited" at bounding box center [398, 123] width 104 height 10
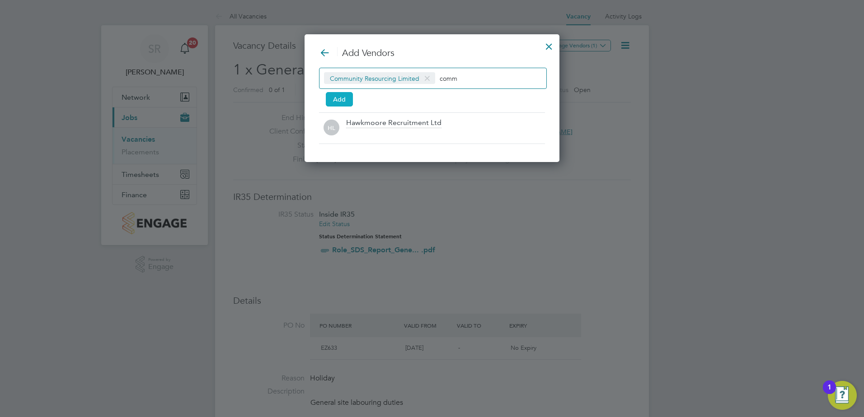
click at [346, 100] on button "Add" at bounding box center [339, 99] width 27 height 14
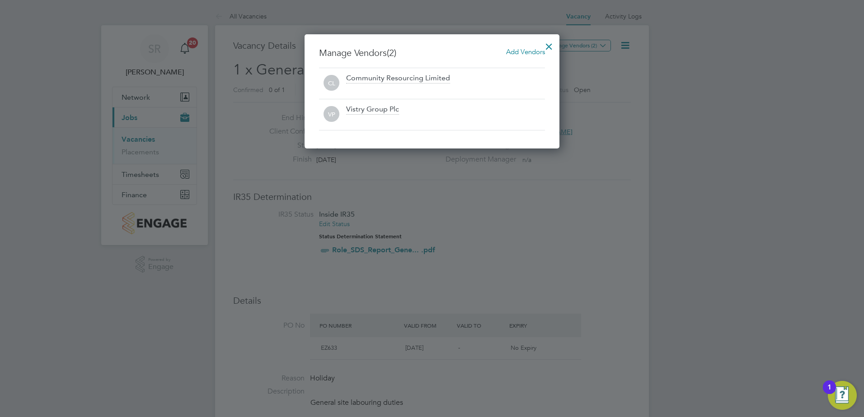
click at [549, 45] on div at bounding box center [549, 44] width 16 height 16
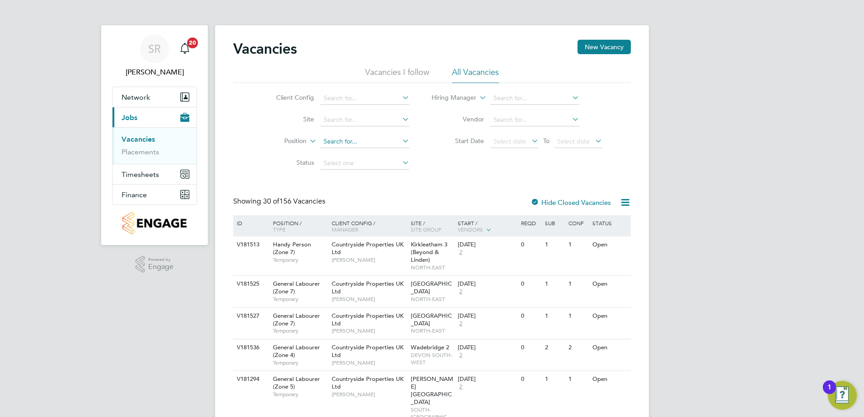
click at [347, 147] on input at bounding box center [364, 142] width 89 height 13
click at [342, 114] on input at bounding box center [364, 120] width 89 height 13
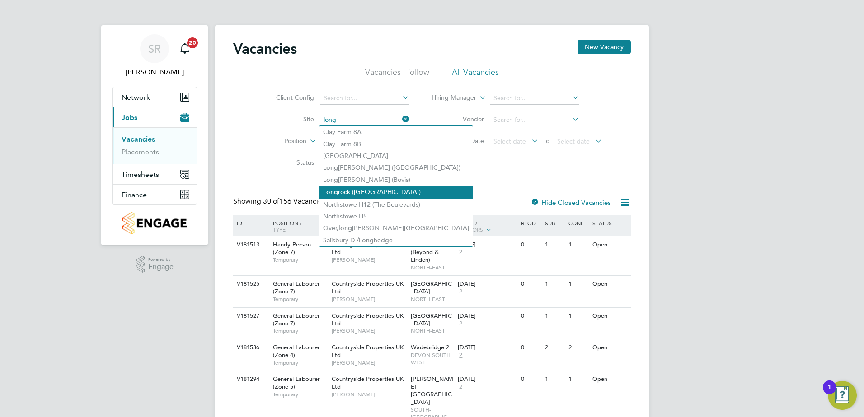
click at [357, 188] on li "Long rock (Morva Beach)" at bounding box center [395, 192] width 153 height 12
type input "Longrock ([GEOGRAPHIC_DATA])"
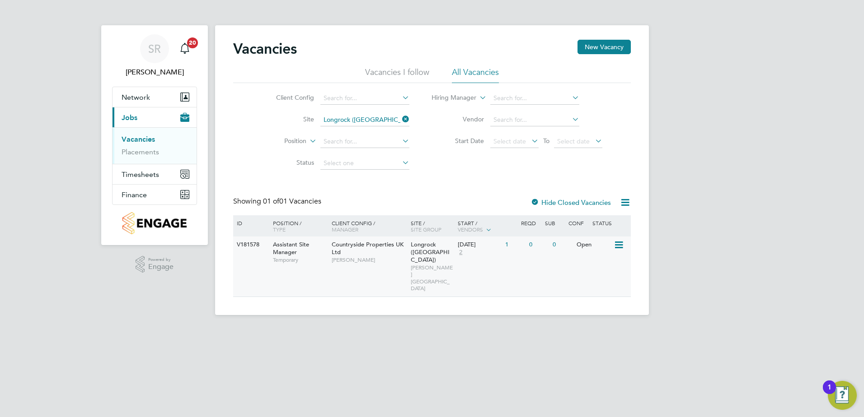
click at [398, 250] on div "Countryside Properties UK Ltd Paul Thomas" at bounding box center [368, 252] width 79 height 31
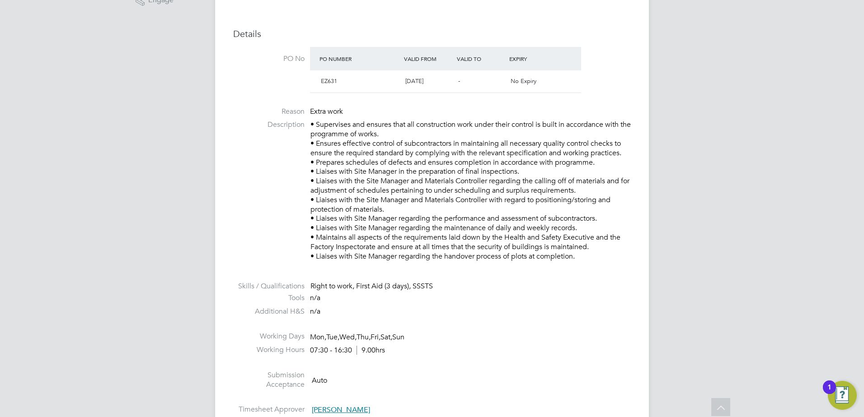
scroll to position [271, 0]
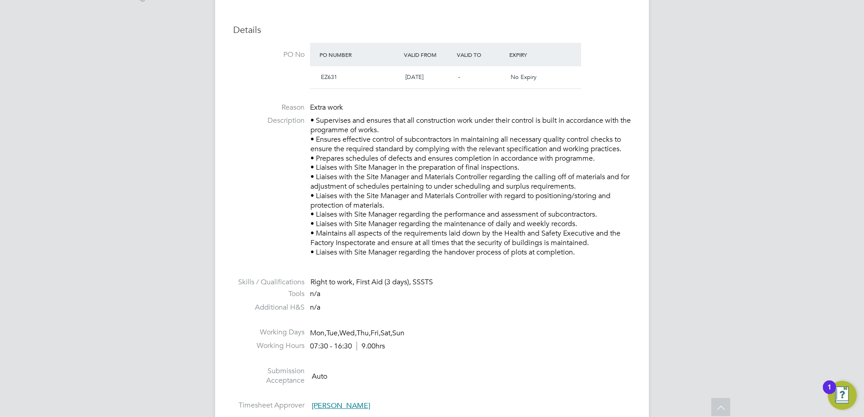
drag, startPoint x: 542, startPoint y: 285, endPoint x: 550, endPoint y: 239, distance: 45.8
click at [542, 285] on div "Right to work, First Aid (3 days), SSSTS" at bounding box center [470, 282] width 320 height 9
